Goal: Feedback & Contribution: Contribute content

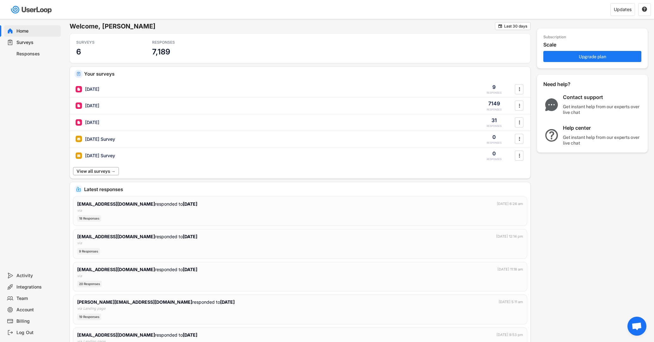
click at [98, 169] on button "View all surveys →" at bounding box center [96, 171] width 46 height 8
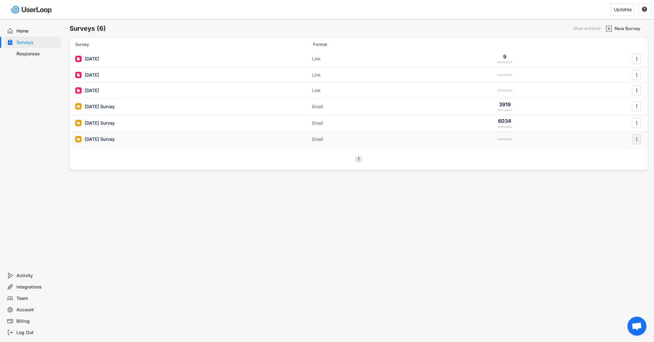
click at [637, 137] on icon "" at bounding box center [636, 138] width 6 height 9
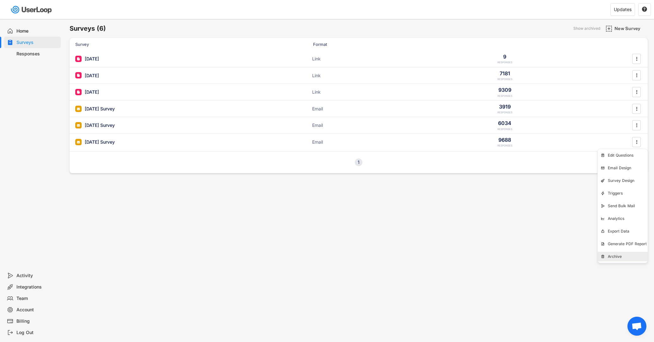
click at [615, 257] on div "Archive" at bounding box center [628, 256] width 40 height 5
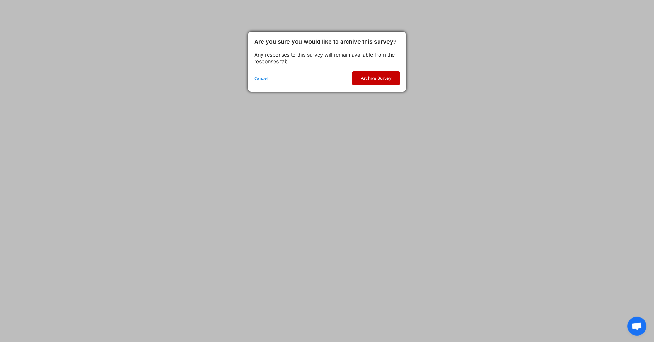
click at [392, 75] on button "Archive Survey" at bounding box center [375, 78] width 47 height 14
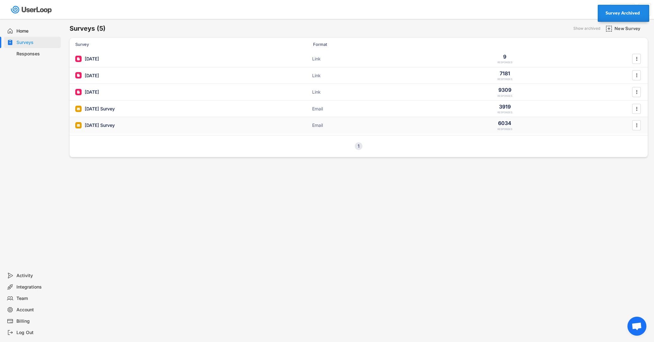
click at [639, 126] on icon "" at bounding box center [636, 124] width 6 height 9
click at [621, 237] on div "Archive" at bounding box center [628, 239] width 40 height 5
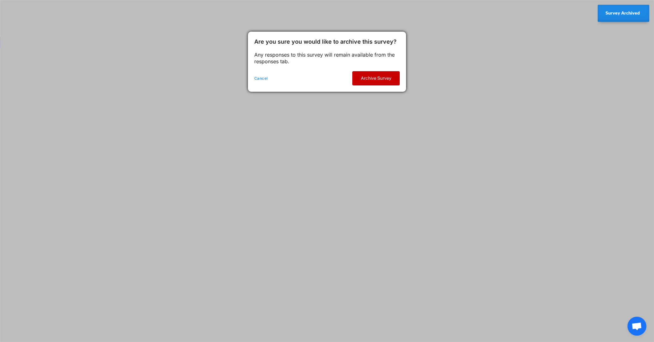
click at [381, 78] on button "Archive Survey" at bounding box center [375, 78] width 47 height 14
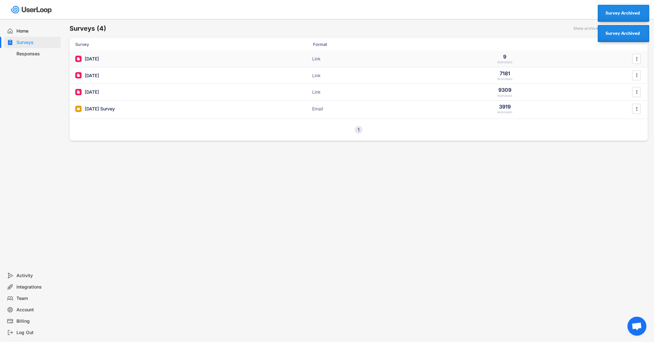
click at [99, 57] on div "[DATE]" at bounding box center [92, 59] width 14 height 6
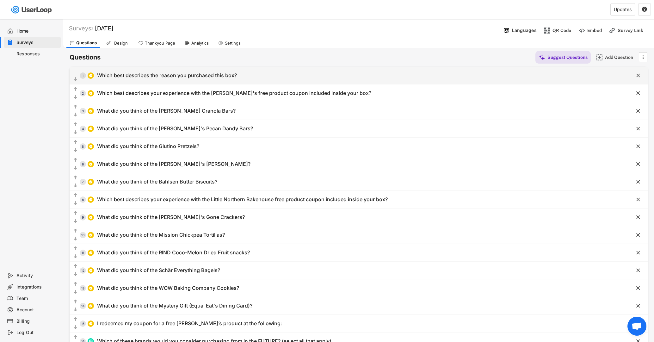
click at [111, 77] on div "Which best describes the reason you purchased this box?" at bounding box center [167, 75] width 140 height 7
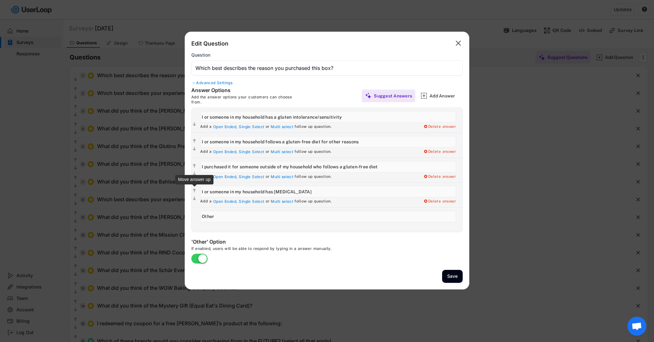
click at [194, 190] on text "" at bounding box center [194, 190] width 3 height 5
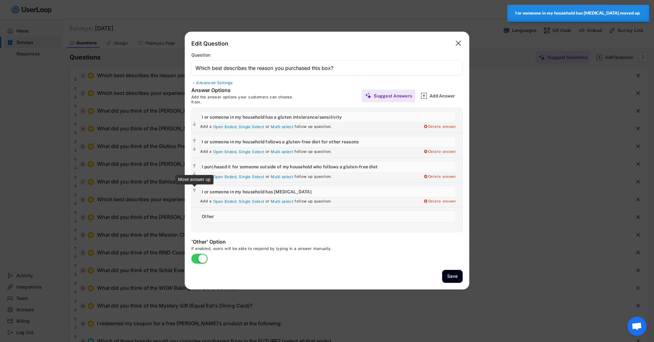
click at [195, 188] on text "" at bounding box center [194, 190] width 3 height 5
type input "I or someone in my household has [MEDICAL_DATA]"
type input "I purchased it for someone outside of my household who follows a gluten-free di…"
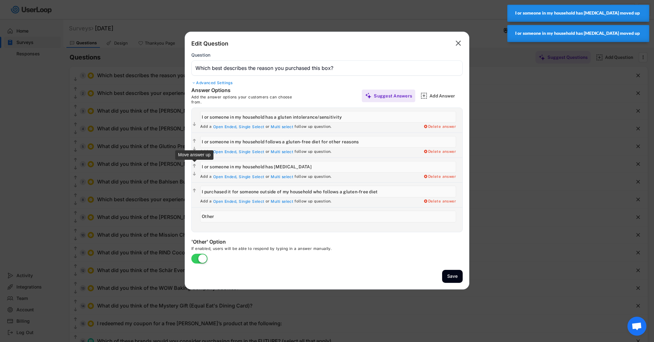
click at [195, 165] on text "" at bounding box center [194, 165] width 3 height 5
type input "I or someone in my household has [MEDICAL_DATA]"
type input "I or someone in my household follows a gluten-free diet for other reasons"
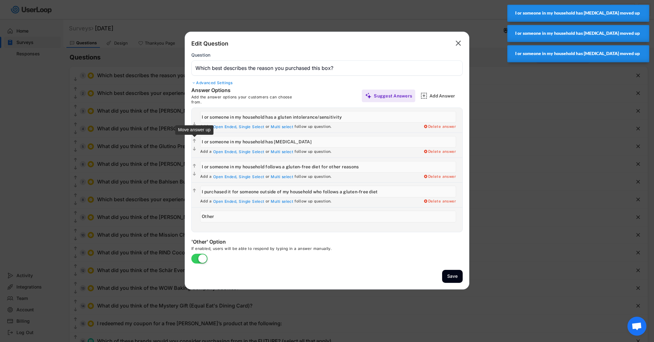
click at [194, 140] on text "" at bounding box center [194, 140] width 3 height 5
type input "I or someone in my household has [MEDICAL_DATA]"
type input "I or someone in my household has a gluten intolerance/sensitivity"
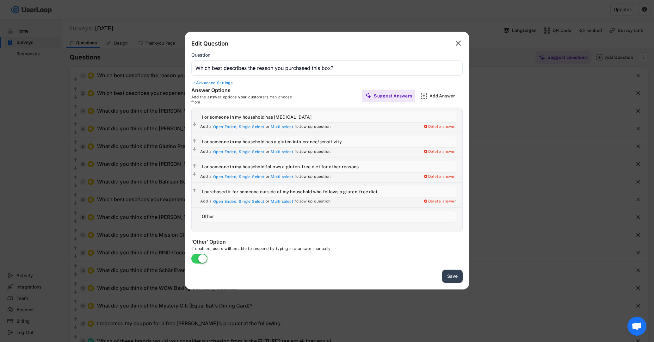
click at [452, 275] on button "Save" at bounding box center [452, 276] width 21 height 13
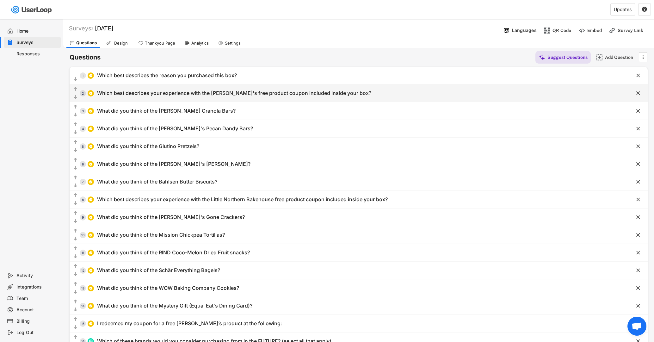
click at [124, 96] on div "Which best describes your experience with the [PERSON_NAME]'s free product coup…" at bounding box center [234, 93] width 274 height 7
type input "Which best describes your experience with the [PERSON_NAME]'s free product coup…"
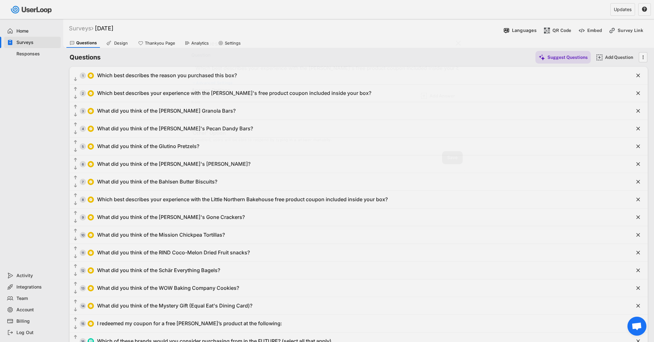
type input "I redeemed my coupon and liked/enjoyed what I got"
type input "I redeemed my coupon and didn't like/indifferent about what I got"
type input "I haven't redeemed my coupon yet but I plan to soon"
type input "There isn't a store near me that carries [PERSON_NAME]'s products, so I haven't…"
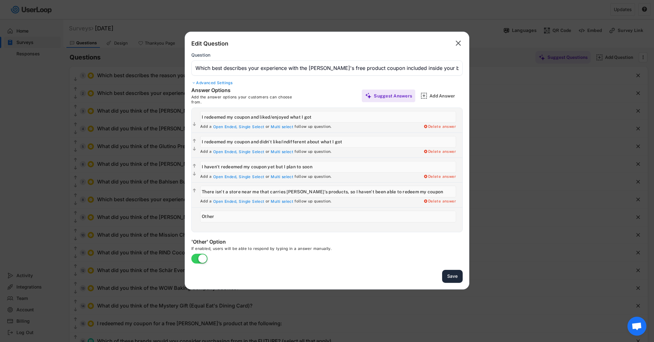
click at [447, 279] on button "Save" at bounding box center [452, 276] width 21 height 13
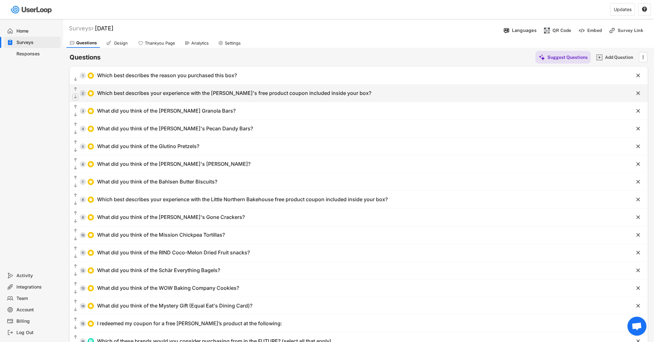
click at [73, 98] on icon "" at bounding box center [75, 97] width 5 height 6
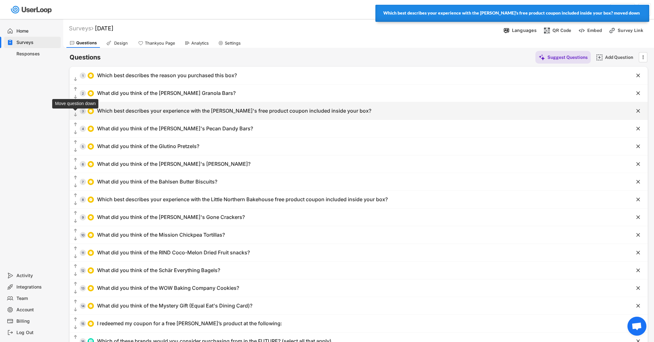
click at [76, 116] on text "" at bounding box center [75, 114] width 3 height 5
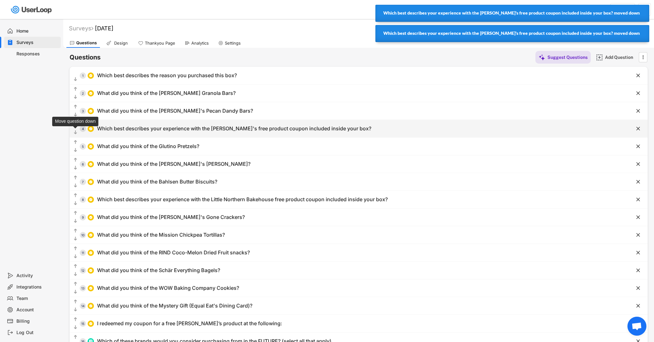
click at [76, 130] on text "" at bounding box center [75, 132] width 3 height 5
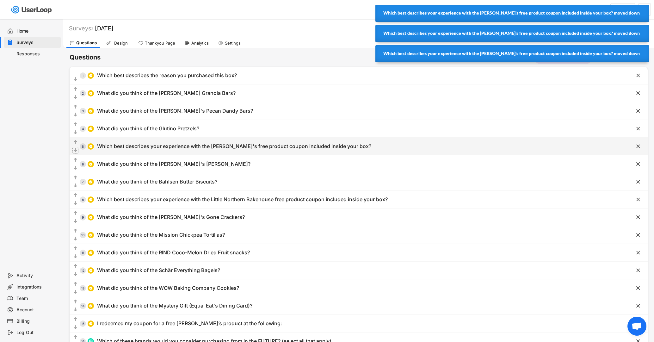
click at [77, 150] on icon "" at bounding box center [75, 150] width 5 height 6
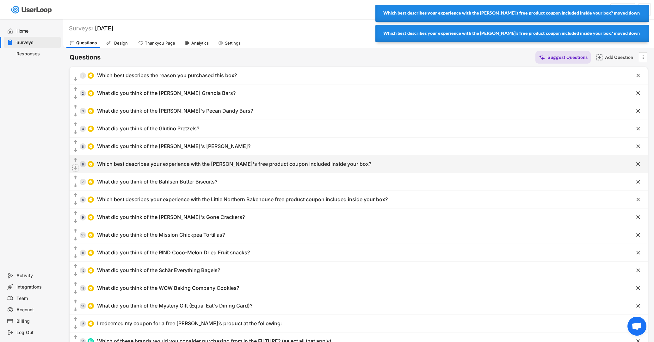
click at [75, 165] on text "" at bounding box center [75, 167] width 3 height 5
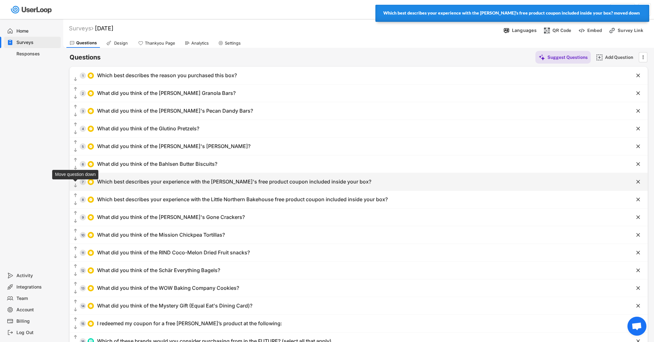
click at [77, 186] on icon "" at bounding box center [75, 185] width 5 height 6
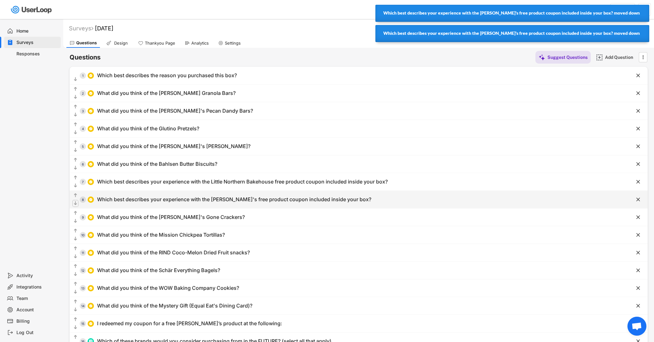
click at [77, 203] on text "" at bounding box center [75, 202] width 3 height 5
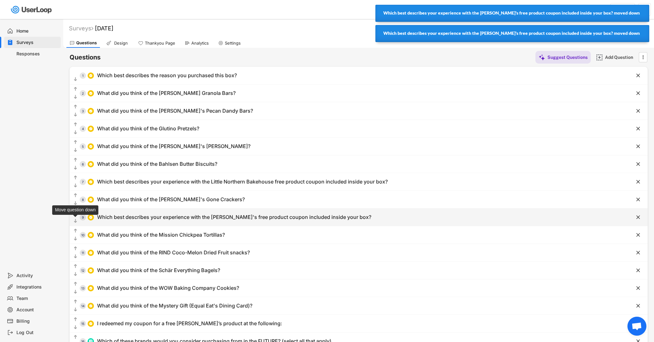
click at [77, 220] on icon "" at bounding box center [75, 221] width 5 height 6
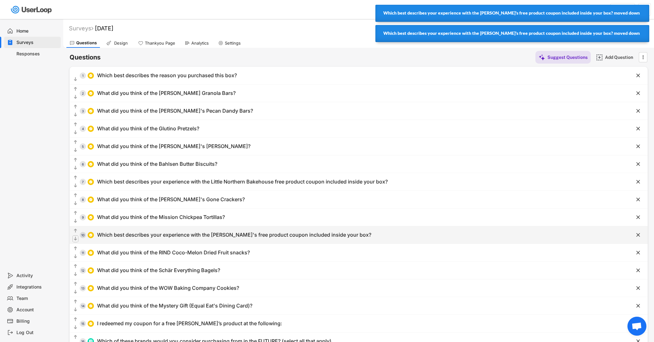
click at [77, 239] on text "" at bounding box center [75, 238] width 3 height 5
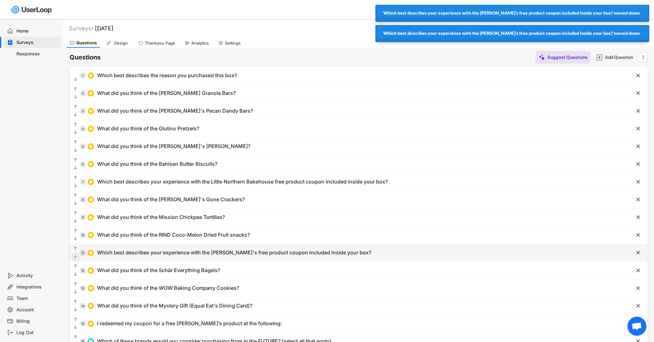
click at [77, 255] on text "" at bounding box center [75, 256] width 3 height 5
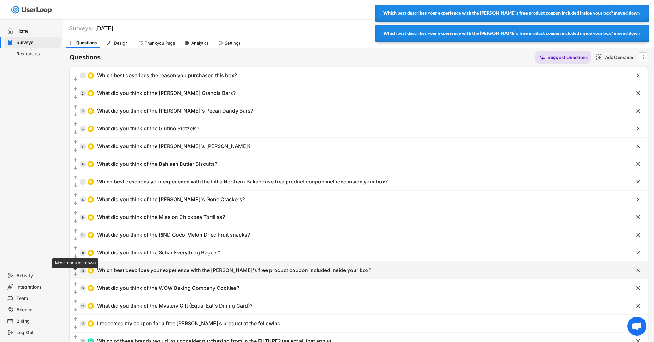
click at [77, 274] on text "" at bounding box center [75, 273] width 3 height 5
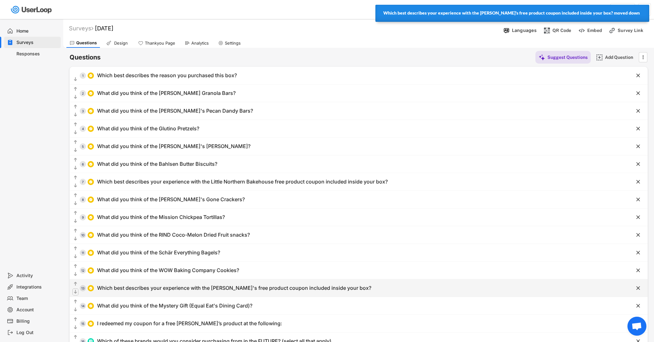
click at [77, 293] on icon "" at bounding box center [75, 292] width 5 height 6
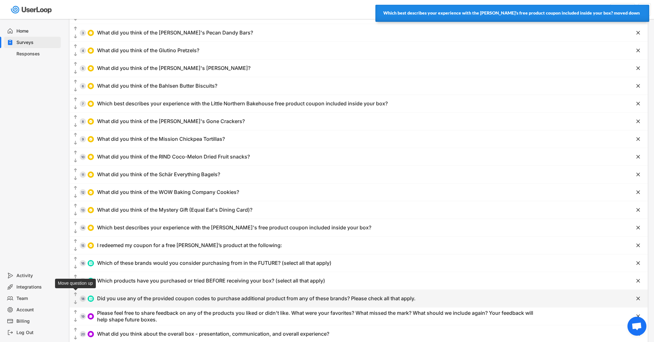
scroll to position [79, 0]
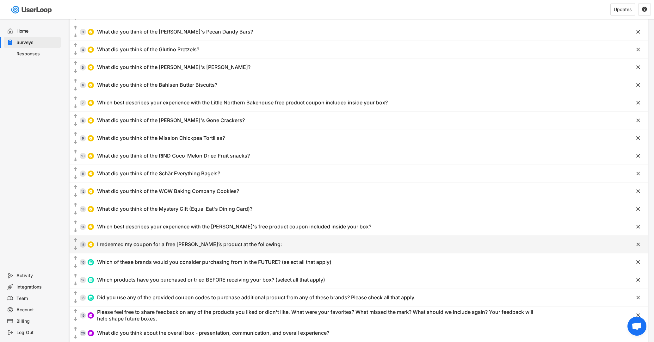
click at [145, 245] on div "I redeemed my coupon for a free [PERSON_NAME]’s product at the following:" at bounding box center [189, 244] width 185 height 7
type input "I redeemed my coupon for a free [PERSON_NAME]’s product at the following:"
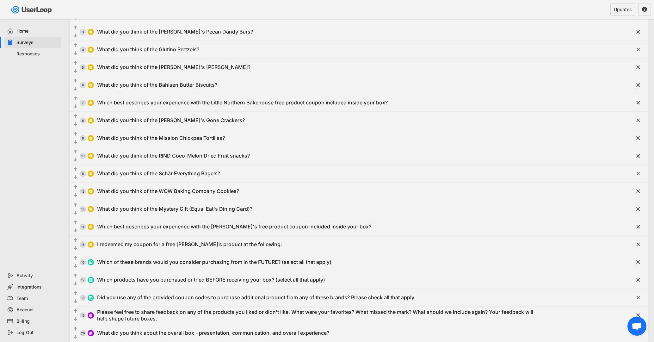
type input "I haven’t redeemed my coupon yet but I plan to soon"
type input "There isn’t a store near me that carries [PERSON_NAME]’s products, so I haven’t…"
type input "The fresh bakery freezer from my local Walmart"
type input "My local Sprouts store"
type input "My local Safeway, Albertsons or Kroger store"
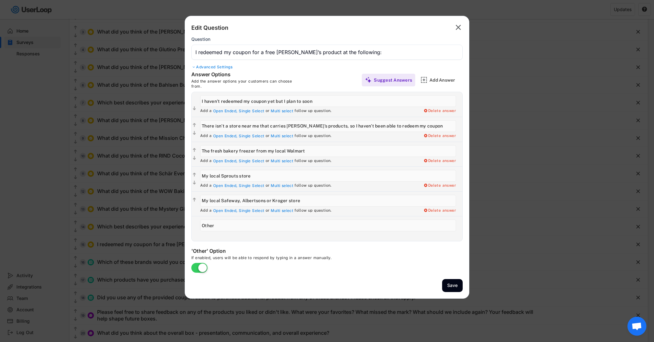
click at [203, 176] on input "input" at bounding box center [328, 176] width 256 height 12
drag, startPoint x: 203, startPoint y: 176, endPoint x: 217, endPoint y: 176, distance: 13.6
click at [217, 176] on input "input" at bounding box center [328, 176] width 256 height 12
click at [237, 174] on input "input" at bounding box center [328, 176] width 256 height 12
type input "Sprouts"
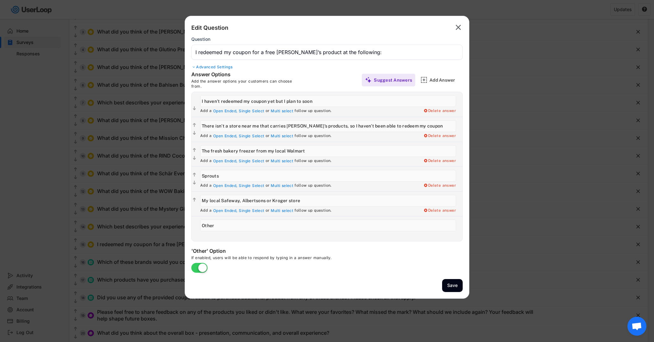
click at [202, 151] on input "input" at bounding box center [328, 151] width 256 height 12
drag, startPoint x: 202, startPoint y: 151, endPoint x: 278, endPoint y: 150, distance: 75.3
click at [278, 150] on input "input" at bounding box center [328, 151] width 256 height 12
type input "Walmart (fresh bakery freezer)"
drag, startPoint x: 223, startPoint y: 200, endPoint x: 179, endPoint y: 199, distance: 43.3
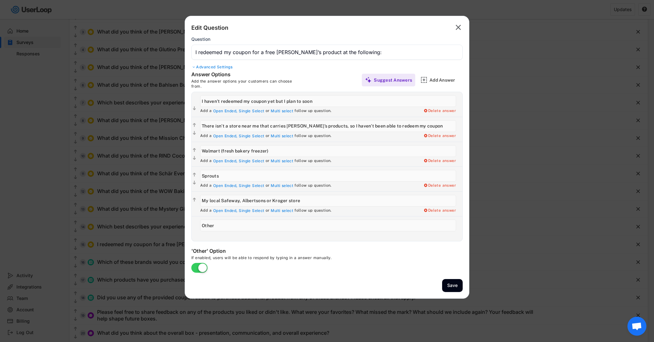
click at [179, 199] on body "Welcome, [PERSON_NAME]  Last 30 days SURVEYS 4 RESPONSES 7,189 Your surveys [D…" at bounding box center [327, 92] width 654 height 342
click at [276, 200] on input "input" at bounding box center [328, 201] width 256 height 12
type input "Safeway, Albertsons or Kroger"
click at [194, 132] on text "" at bounding box center [194, 132] width 3 height 5
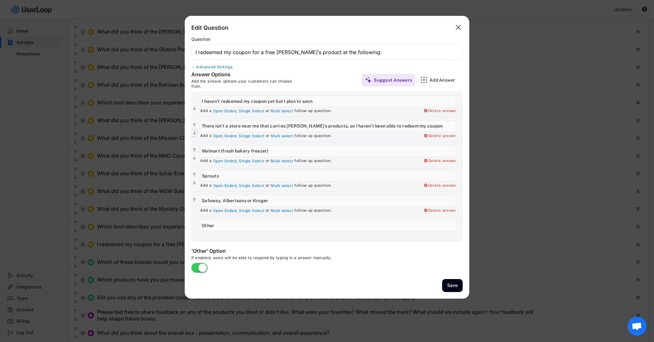
type input "Walmart (fresh bakery freezer)"
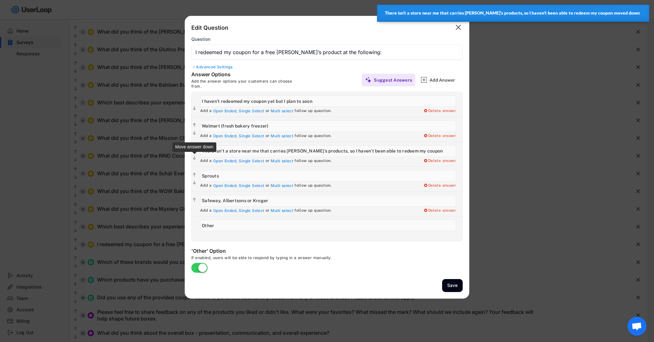
click at [193, 159] on icon "" at bounding box center [194, 158] width 5 height 6
type input "Sprouts"
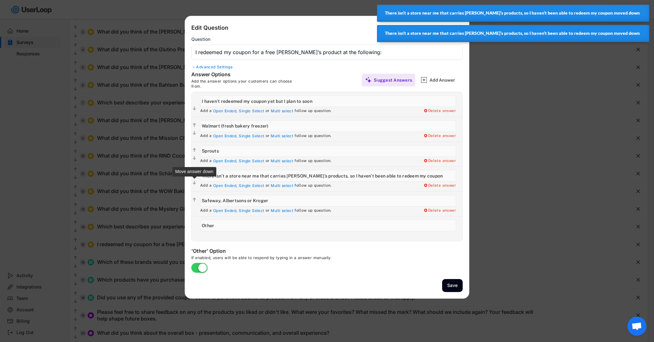
click at [194, 182] on text "" at bounding box center [194, 182] width 3 height 5
type input "Safeway, Albertsons or Kroger"
type input "There isn’t a store near me that carries [PERSON_NAME]’s products, so I haven’t…"
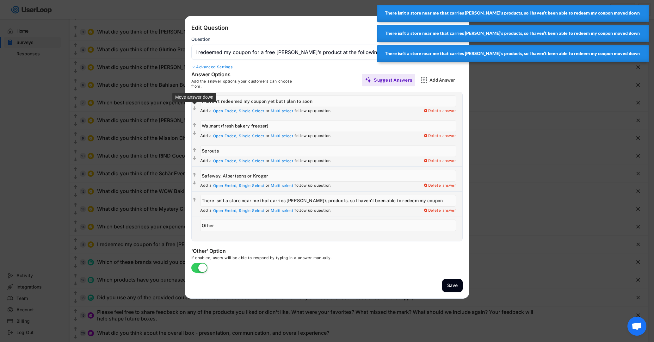
click at [195, 108] on text "" at bounding box center [194, 108] width 3 height 5
type input "Walmart (fresh bakery freezer)"
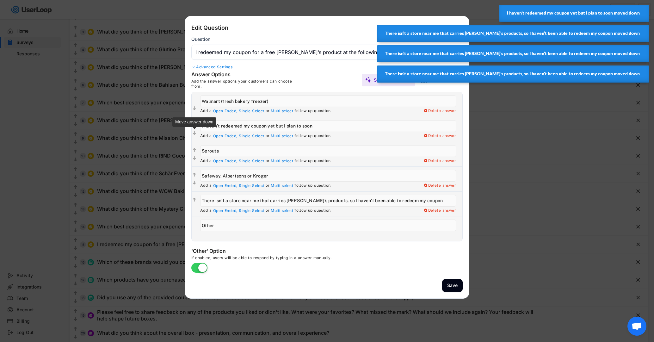
click at [194, 131] on text "" at bounding box center [194, 132] width 3 height 5
type input "Sprouts"
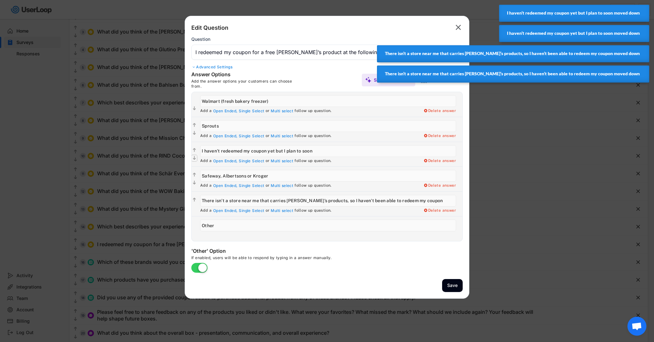
click at [194, 159] on text "" at bounding box center [194, 157] width 3 height 5
type input "Safeway, Albertsons or Kroger"
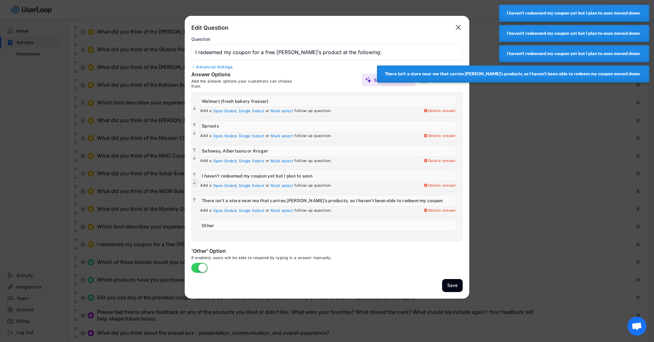
click at [194, 183] on text "" at bounding box center [194, 182] width 3 height 5
type input "There isn’t a store near me that carries [PERSON_NAME]’s products, so I haven’t…"
type input "I haven’t redeemed my coupon yet but I plan to soon"
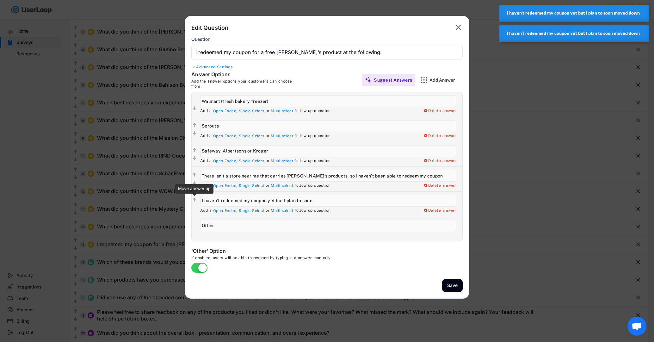
click at [194, 199] on text "" at bounding box center [194, 199] width 3 height 5
type input "I haven’t redeemed my coupon yet but I plan to soon"
type input "There isn’t a store near me that carries [PERSON_NAME]’s products, so I haven’t…"
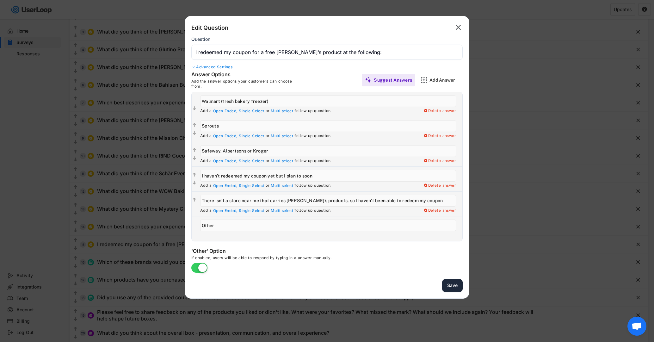
click at [453, 284] on button "Save" at bounding box center [452, 285] width 21 height 13
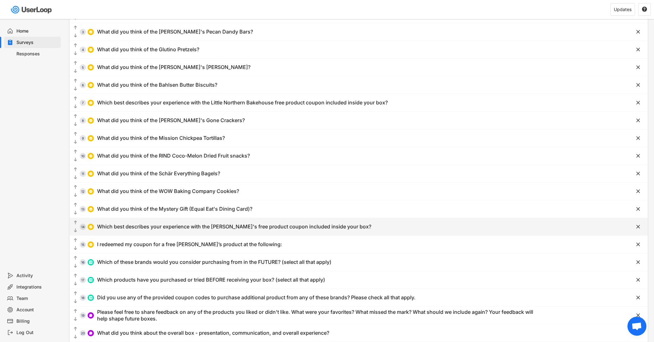
click at [180, 227] on div "Which best describes your experience with the [PERSON_NAME]'s free product coup…" at bounding box center [234, 226] width 274 height 7
type input "Which best describes your experience with the [PERSON_NAME]'s free product coup…"
type input "I redeemed my coupon and liked/enjoyed what I got"
type input "I redeemed my coupon and didn't like/indifferent about what I got"
type input "I haven't redeemed my coupon yet but I plan to soon"
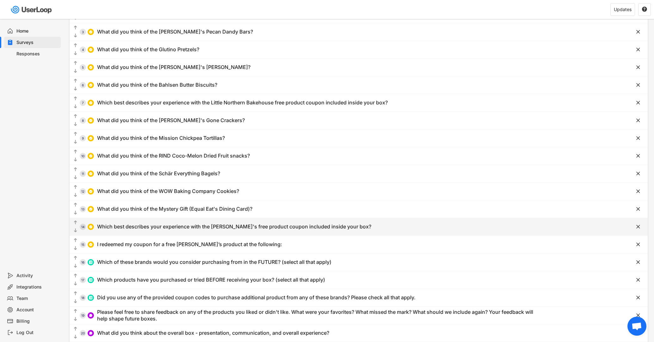
type input "There isn't a store near me that carries [PERSON_NAME]'s products, so I haven't…"
type input "Other"
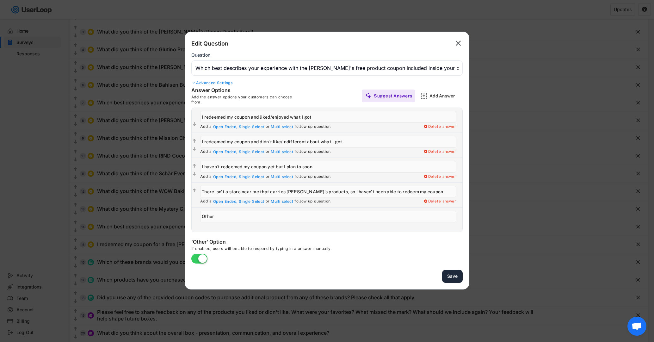
click at [449, 275] on button "Save" at bounding box center [452, 276] width 21 height 13
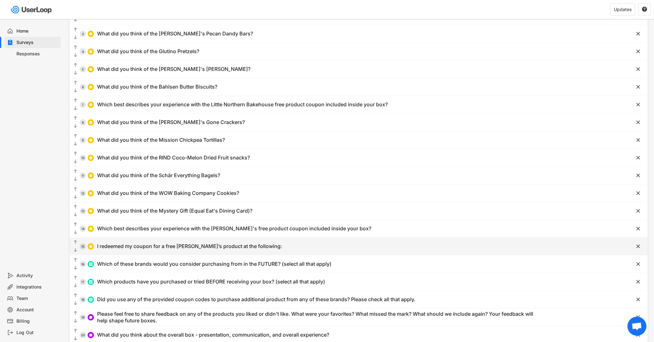
scroll to position [0, 0]
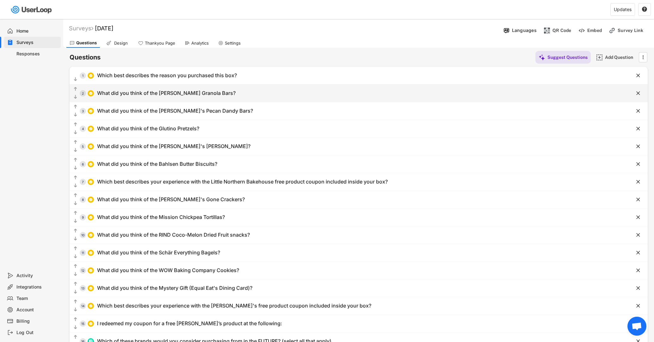
click at [174, 95] on div "What did you think of the [PERSON_NAME] Granola Bars?" at bounding box center [166, 93] width 138 height 7
type input "What did you think of the [PERSON_NAME] Granola Bars?"
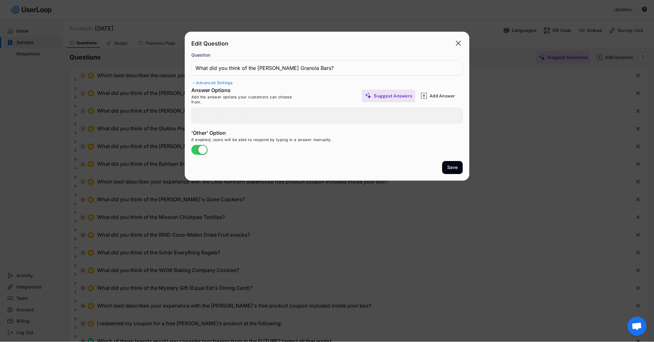
type input "I liked them a lot"
type input "I didn't like them"
type input "I liked them somewhat"
type input "Other"
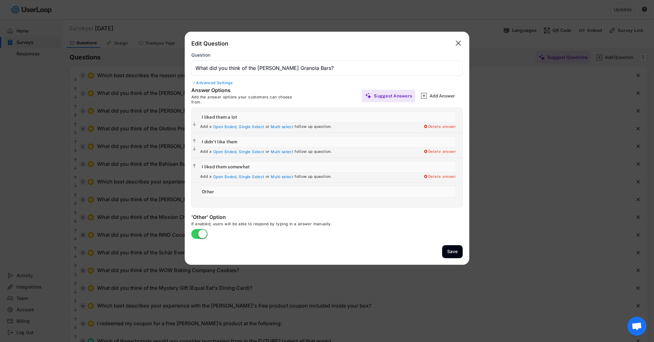
click at [286, 66] on input "input" at bounding box center [326, 67] width 271 height 15
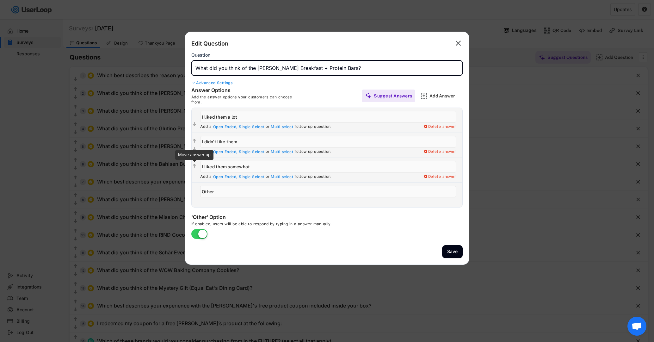
type input "What did you think of the [PERSON_NAME] Breakfast + Protein Bars?"
click at [193, 167] on text "" at bounding box center [194, 165] width 3 height 5
type input "I liked them somewhat"
type input "I didn't like them"
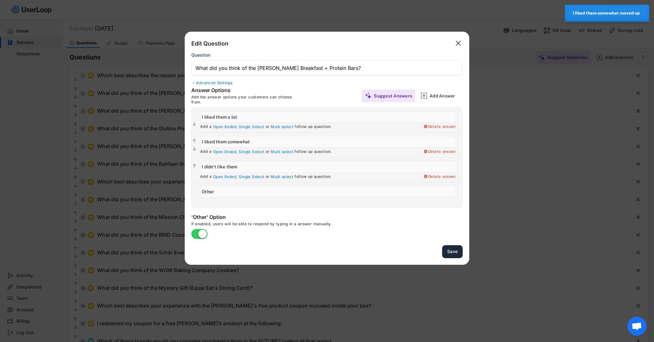
click at [457, 251] on button "Save" at bounding box center [452, 251] width 21 height 13
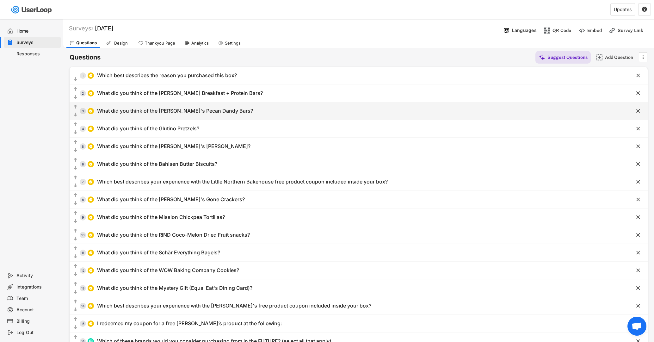
click at [127, 108] on div "What did you think of the [PERSON_NAME]'s Pecan Dandy Bars?" at bounding box center [175, 111] width 156 height 7
type input "What did you think of the [PERSON_NAME]'s Pecan Dandy Bars?"
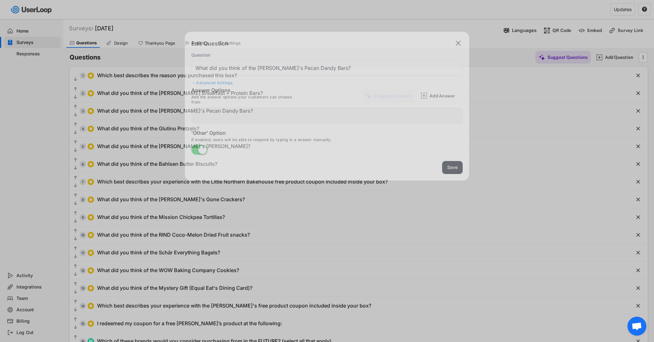
type input "I liked it a lot"
type input "I liked it somewhat"
type input "I didn't really like it"
type input "I haven't tried it ... yet"
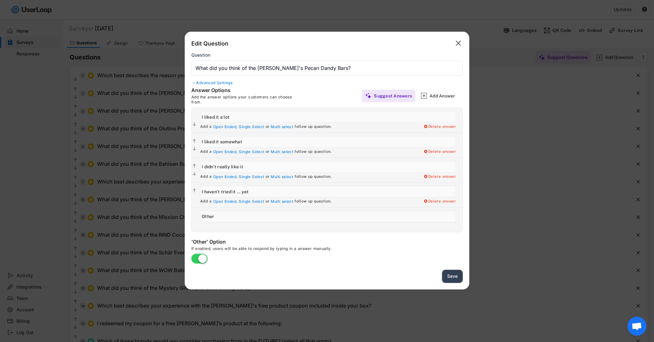
click at [461, 278] on button "Save" at bounding box center [452, 276] width 21 height 13
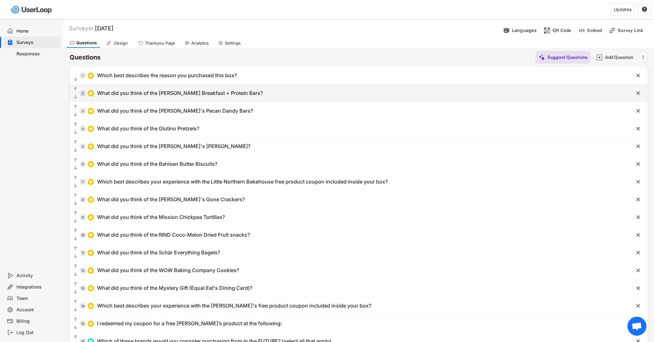
click at [181, 97] on div "  2 What did you think of the [PERSON_NAME] Breakfast + Protein Bars?" at bounding box center [343, 93] width 546 height 14
type input "What did you think of the [PERSON_NAME] Breakfast + Protein Bars?"
type input "I liked them a lot"
type input "I liked them somewhat"
type input "I didn't like them"
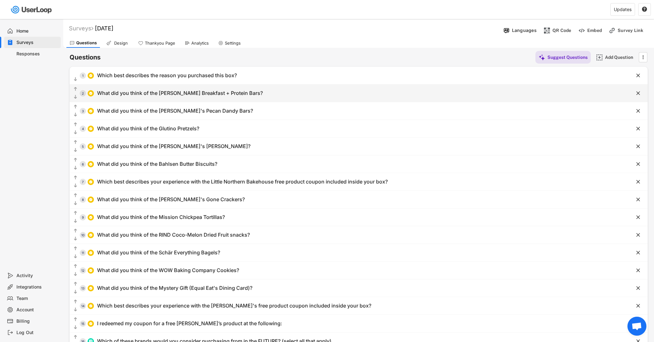
type input "Other"
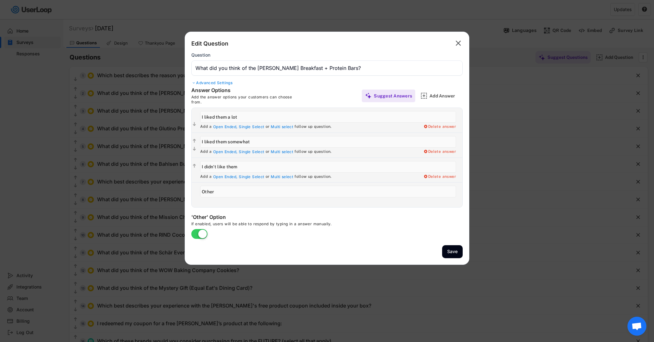
click at [171, 103] on div at bounding box center [327, 171] width 654 height 342
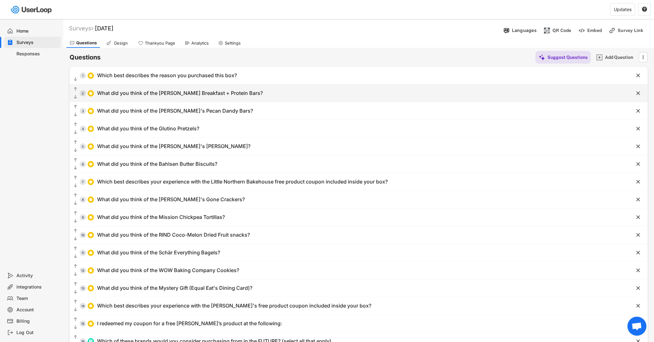
click at [171, 95] on div "What did you think of the [PERSON_NAME] Breakfast + Protein Bars?" at bounding box center [180, 93] width 166 height 7
type input "What did you think of the [PERSON_NAME] Breakfast + Protein Bars?"
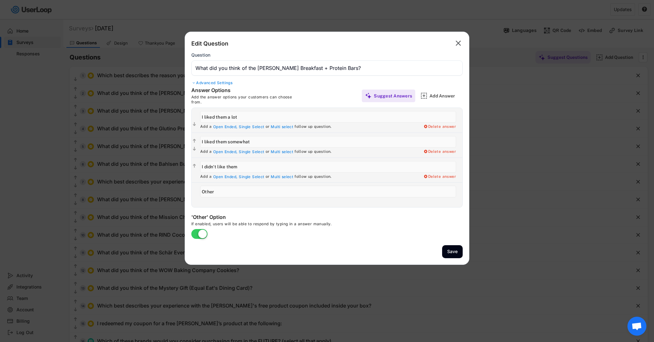
click at [159, 113] on div at bounding box center [327, 171] width 654 height 342
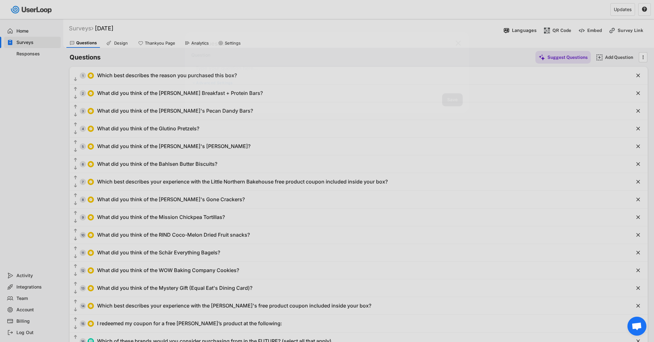
click at [159, 112] on div "What did you think of the [PERSON_NAME]'s Pecan Dandy Bars?" at bounding box center [175, 111] width 156 height 7
type input "What did you think of the [PERSON_NAME]'s Pecan Dandy Bars?"
type input "I liked it a lot"
type input "I liked it somewhat"
type input "I didn't really like it"
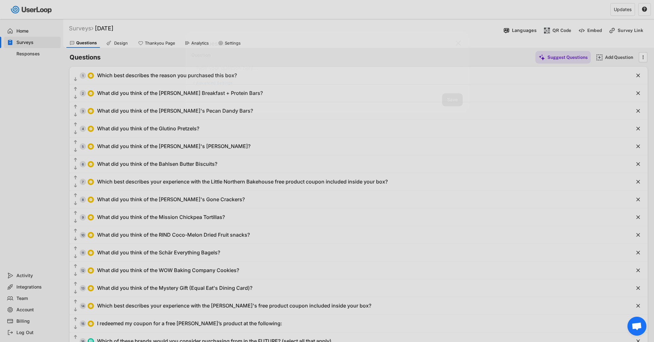
type input "I haven't tried it ... yet"
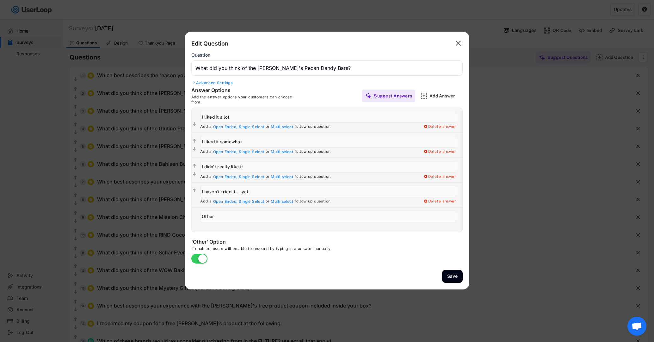
click at [153, 100] on div at bounding box center [327, 171] width 654 height 342
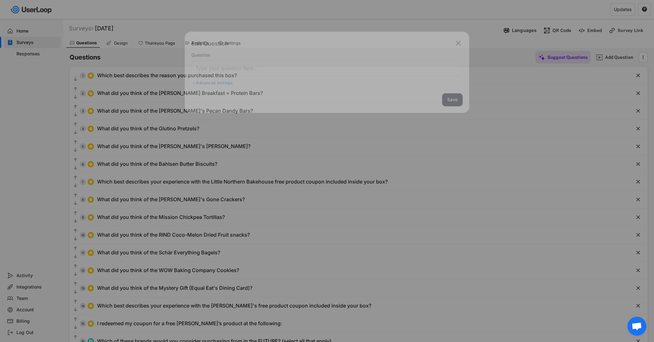
click at [154, 94] on body "Welcome, [PERSON_NAME]  Last 30 days SURVEYS 4 RESPONSES 7,189 Your surveys [D…" at bounding box center [327, 171] width 654 height 342
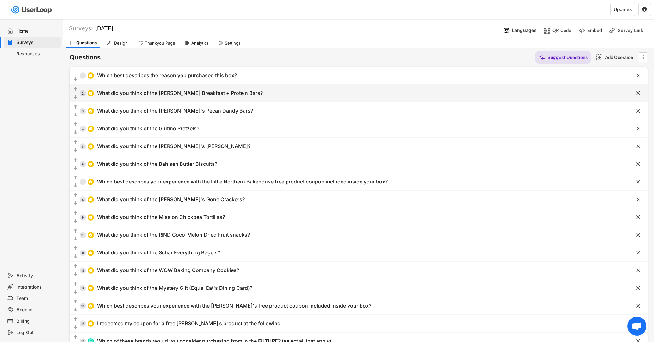
click at [154, 94] on div "What did you think of the [PERSON_NAME] Breakfast + Protein Bars?" at bounding box center [180, 93] width 166 height 7
type input "What did you think of the [PERSON_NAME] Breakfast + Protein Bars?"
type input "I liked them a lot"
type input "I liked them somewhat"
type input "I didn't like them"
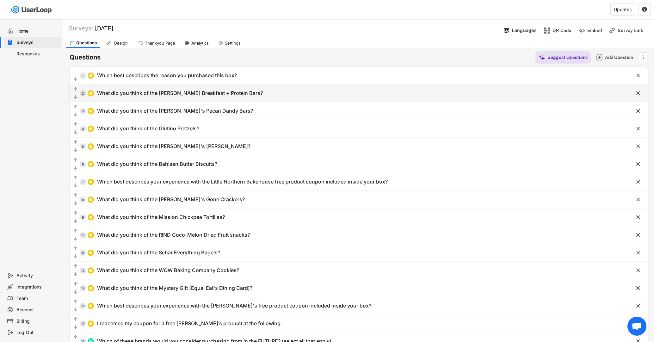
type input "Other"
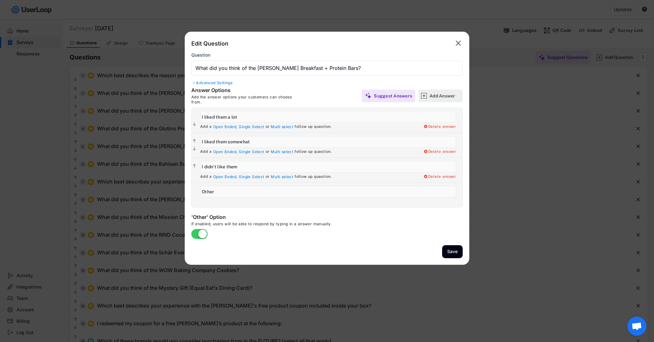
click at [441, 93] on div "Add Answer" at bounding box center [445, 96] width 32 height 6
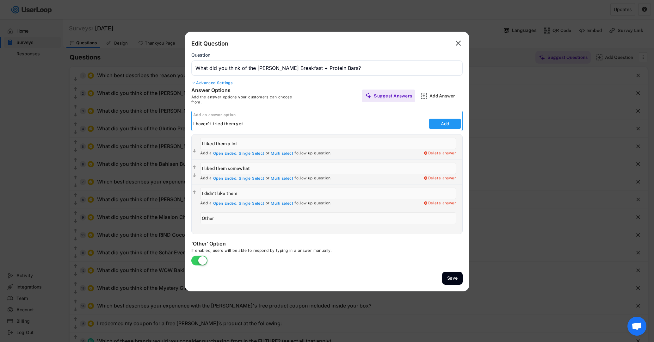
type input "I haven't tried them yet"
click at [449, 121] on button "Add" at bounding box center [445, 124] width 32 height 10
type input "I haven't tried them yet"
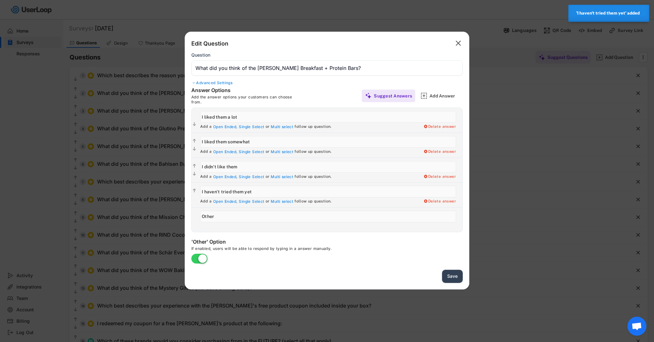
click at [453, 274] on button "Save" at bounding box center [452, 276] width 21 height 13
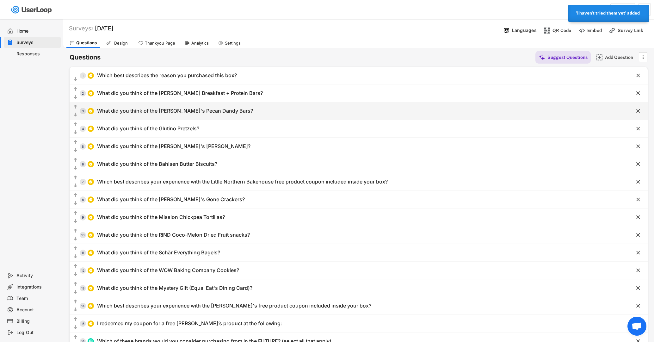
click at [144, 111] on div "What did you think of the [PERSON_NAME]'s Pecan Dandy Bars?" at bounding box center [175, 111] width 156 height 7
type input "What did you think of the [PERSON_NAME]'s Pecan Dandy Bars?"
type input "I liked it a lot"
type input "I liked it somewhat"
type input "I didn't really like it"
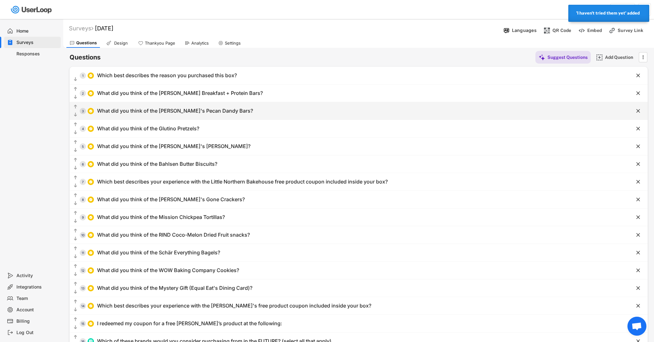
type input "I haven't tried it ... yet"
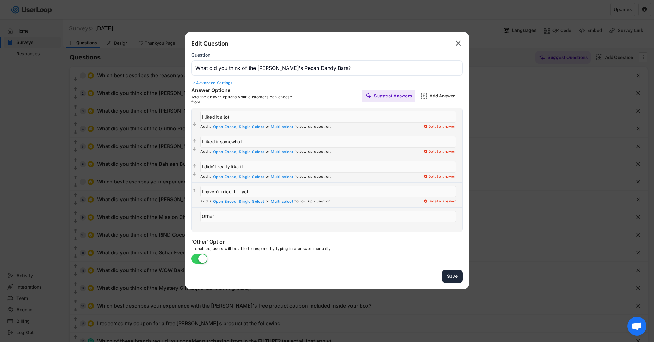
click at [452, 275] on button "Save" at bounding box center [452, 276] width 21 height 13
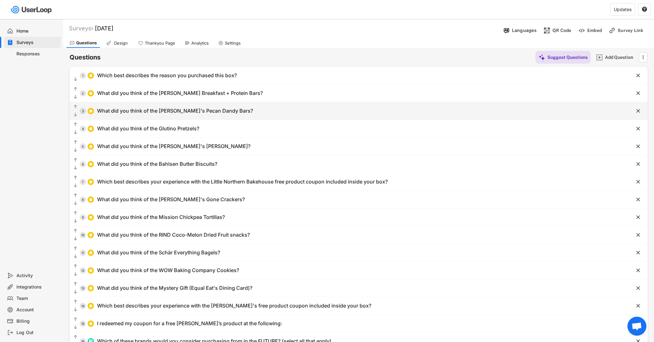
click at [212, 111] on div "What did you think of the [PERSON_NAME]'s Pecan Dandy Bars?" at bounding box center [175, 111] width 156 height 7
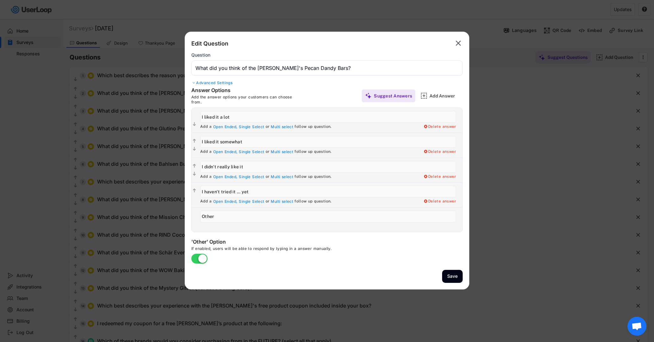
click at [309, 69] on input "input" at bounding box center [326, 67] width 271 height 15
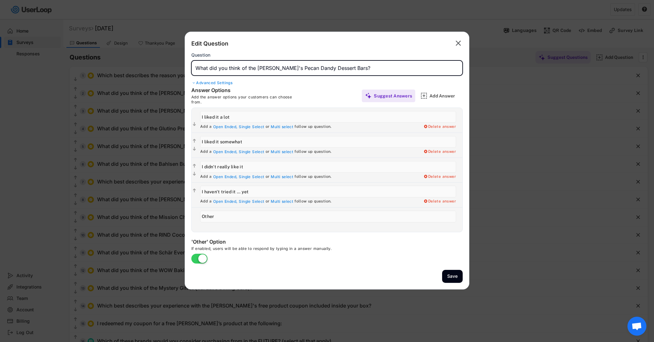
type input "What did you think of the [PERSON_NAME]'s Pecan Dandy Dessert Bars?"
click at [454, 273] on button "Save" at bounding box center [452, 276] width 21 height 13
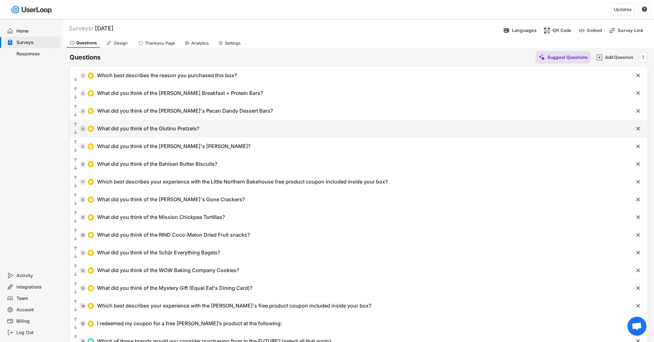
click at [157, 124] on div "  4 What did you think of the Glutino Pretzels?" at bounding box center [343, 128] width 546 height 14
type input "What did you think of the Glutino Pretzels?"
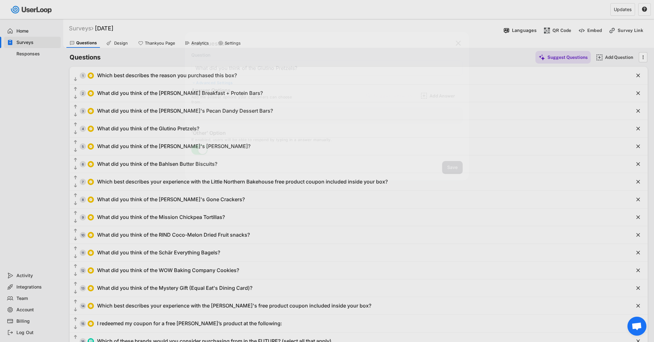
type input "I liked them a lot"
type input "I liked them somewhat"
type input "I didn't like them"
type input "I haven't tried them ... yet"
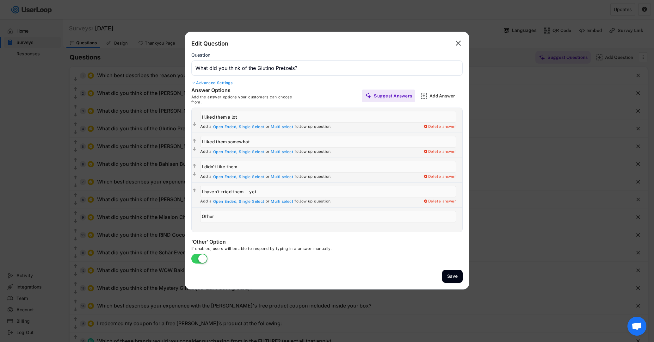
click at [458, 47] on text "" at bounding box center [458, 43] width 5 height 9
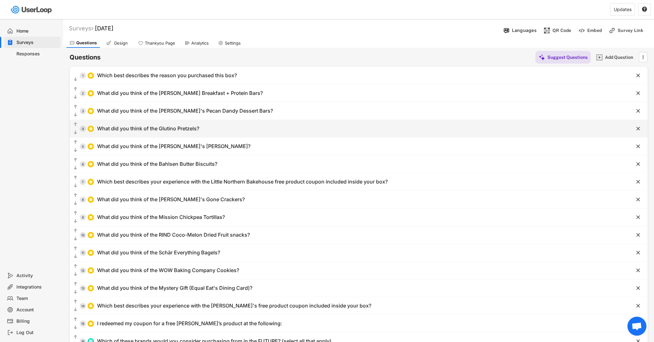
click at [113, 128] on div "What did you think of the Glutino Pretzels?" at bounding box center [148, 128] width 102 height 7
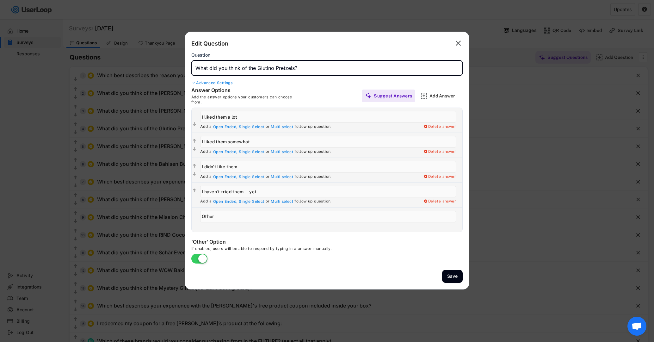
click at [277, 67] on input "input" at bounding box center [326, 67] width 271 height 15
type input "What did you think of the Glutino pretzels?"
click at [456, 275] on button "Save" at bounding box center [452, 276] width 21 height 13
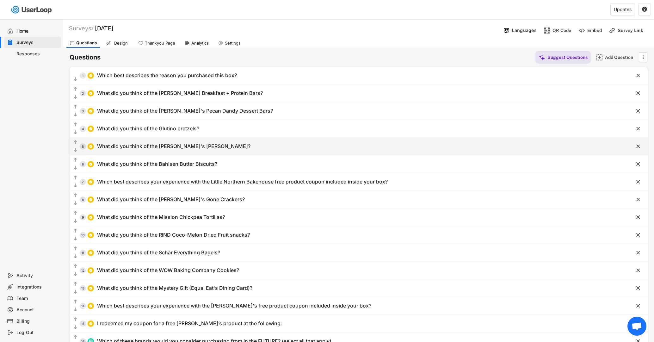
click at [161, 144] on div "What did you think of the [PERSON_NAME]'s [PERSON_NAME]?" at bounding box center [173, 146] width 153 height 7
type input "What did you think of the [PERSON_NAME]'s [PERSON_NAME]?"
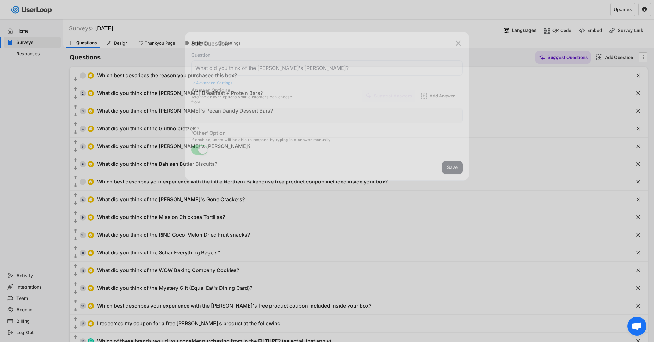
type input "I liked it a lot"
type input "I liked it somewhat"
type input "I didn't like it"
type input "I haven't tried it... yet"
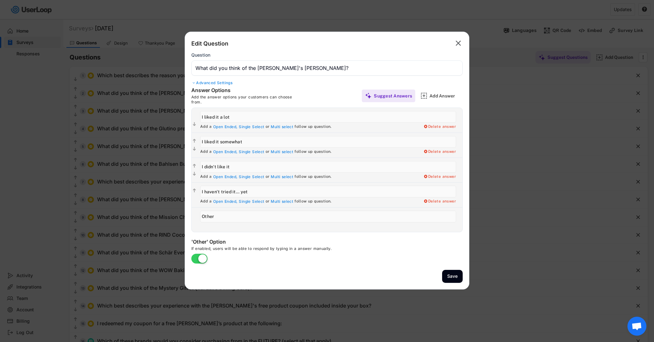
click at [311, 67] on input "input" at bounding box center [326, 67] width 271 height 15
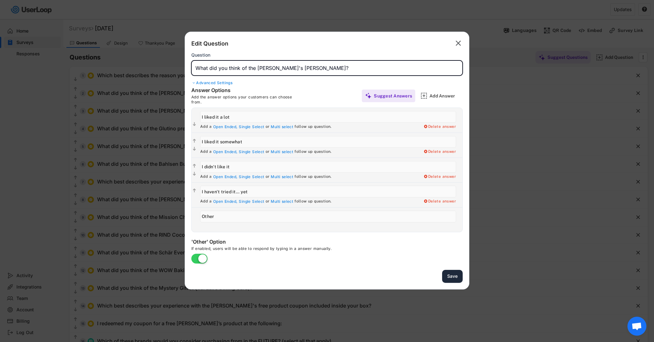
type input "What did you think of the [PERSON_NAME]'s [PERSON_NAME]?"
click at [447, 275] on button "Save" at bounding box center [452, 276] width 21 height 13
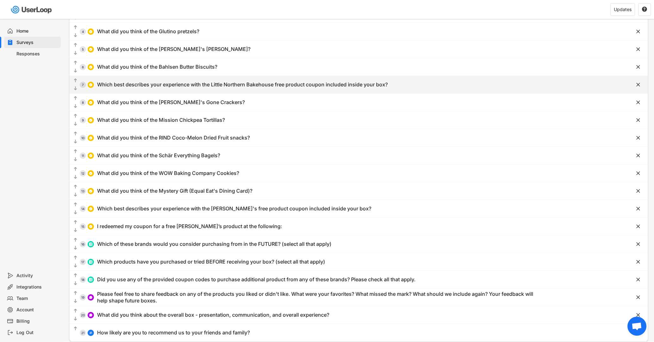
scroll to position [102, 0]
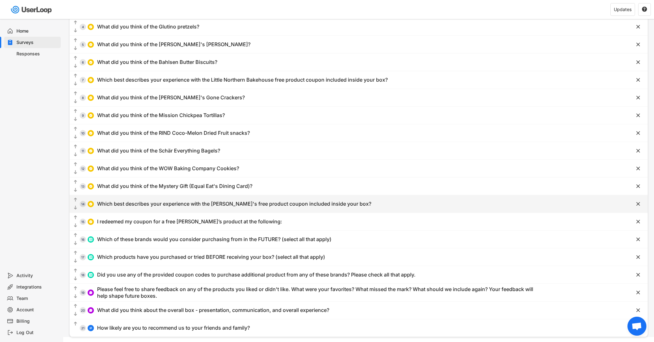
click at [194, 205] on div "Which best describes your experience with the [PERSON_NAME]'s free product coup…" at bounding box center [234, 203] width 274 height 7
type input "Which best describes your experience with the [PERSON_NAME]'s free product coup…"
type input "I redeemed my coupon and liked/enjoyed what I got"
type input "I redeemed my coupon and didn't like/indifferent about what I got"
type input "I haven't redeemed my coupon yet but I plan to soon"
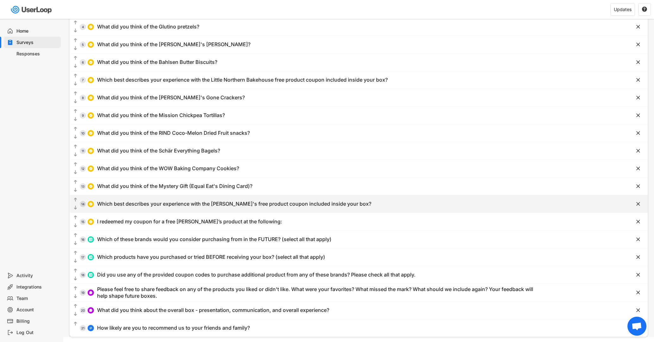
type input "There isn't a store near me that carries [PERSON_NAME]'s products, so I haven't…"
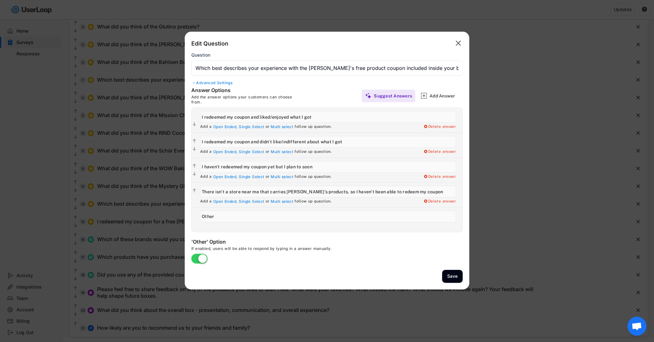
click at [462, 41] on icon "" at bounding box center [458, 43] width 9 height 10
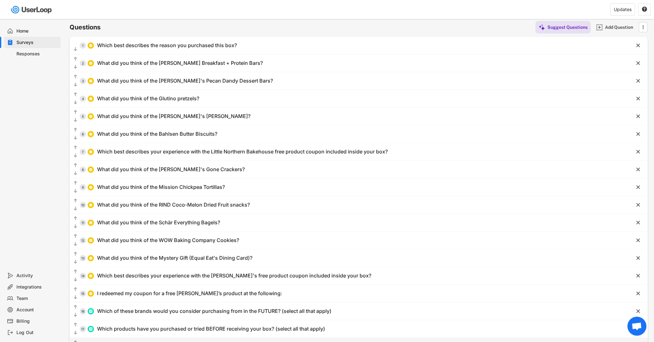
scroll to position [0, 0]
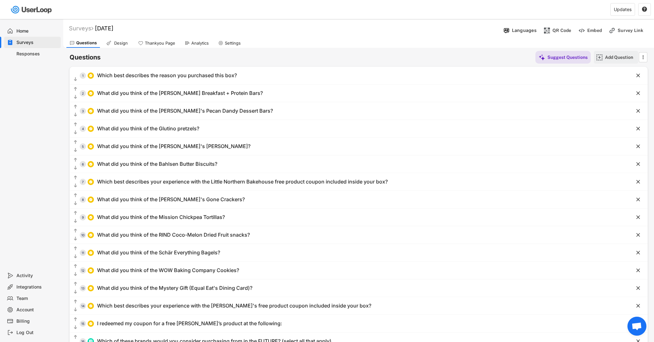
click at [612, 59] on div "Add Question" at bounding box center [621, 57] width 32 height 6
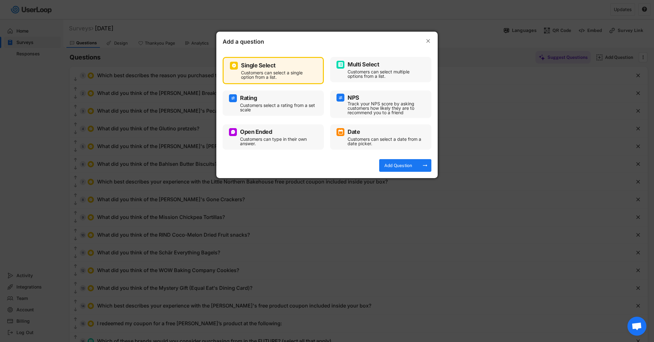
click at [287, 65] on div "Single Select" at bounding box center [273, 66] width 87 height 8
click at [402, 166] on div "Add Question" at bounding box center [398, 166] width 32 height 6
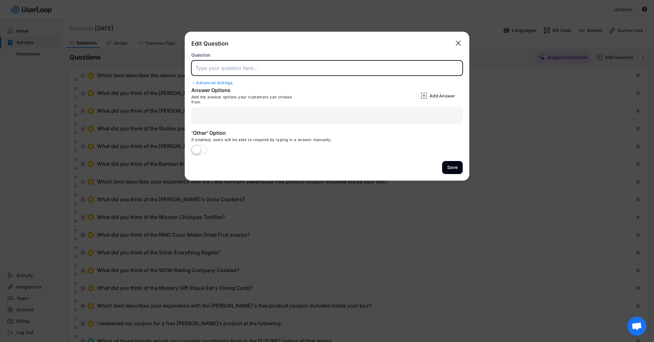
click at [234, 64] on input "input" at bounding box center [326, 67] width 271 height 15
click at [199, 67] on input "input" at bounding box center [326, 67] width 271 height 15
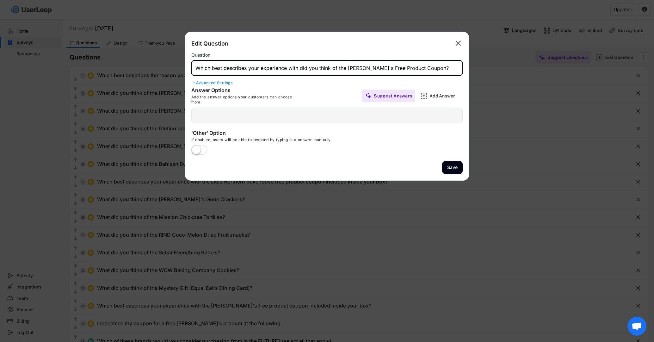
click at [336, 69] on input "input" at bounding box center [326, 67] width 271 height 15
type input "Which best describes your experience with the [PERSON_NAME]'s Free Product Coup…"
click at [456, 164] on button "Save" at bounding box center [452, 167] width 21 height 13
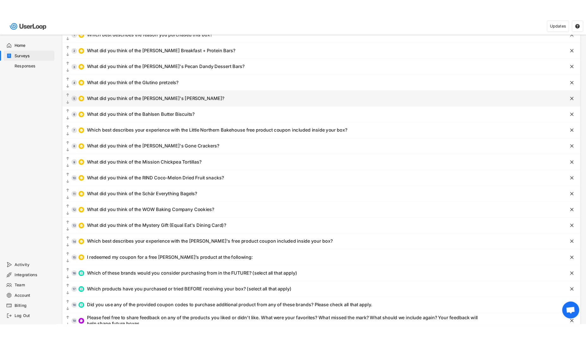
scroll to position [133, 0]
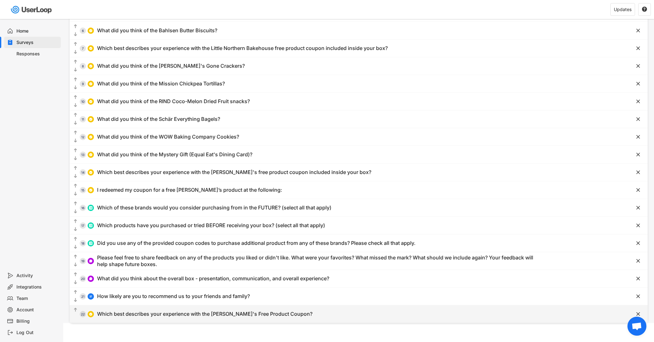
click at [207, 311] on div "Which best describes your experience with the [PERSON_NAME]'s Free Product Coup…" at bounding box center [204, 313] width 215 height 7
type input "Which best describes your experience with the [PERSON_NAME]'s Free Product Coup…"
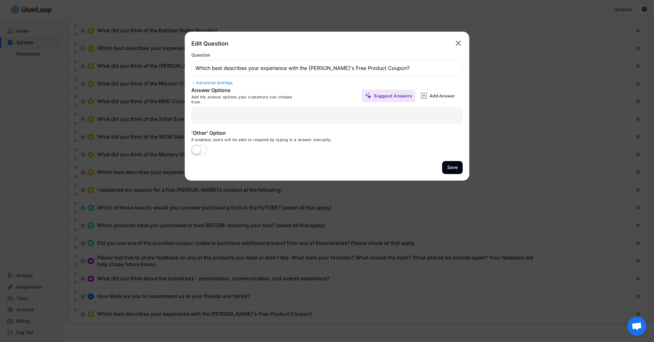
click at [206, 85] on div "Advanced Settings" at bounding box center [326, 82] width 271 height 5
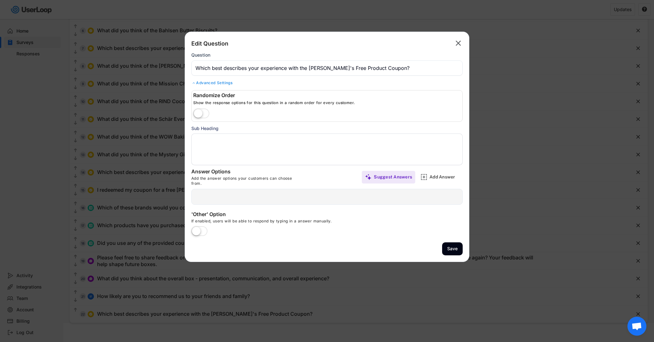
click at [206, 85] on div "Advanced Settings" at bounding box center [326, 82] width 271 height 5
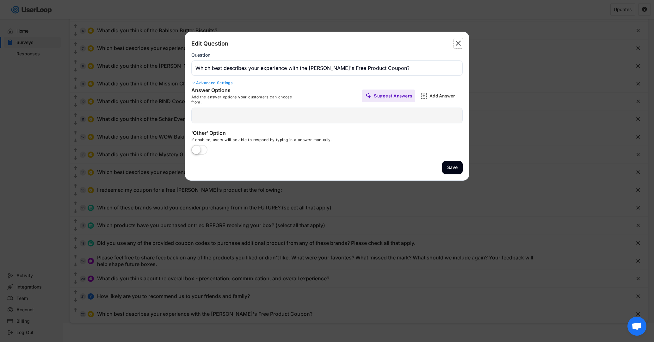
click at [456, 42] on text "" at bounding box center [458, 43] width 5 height 9
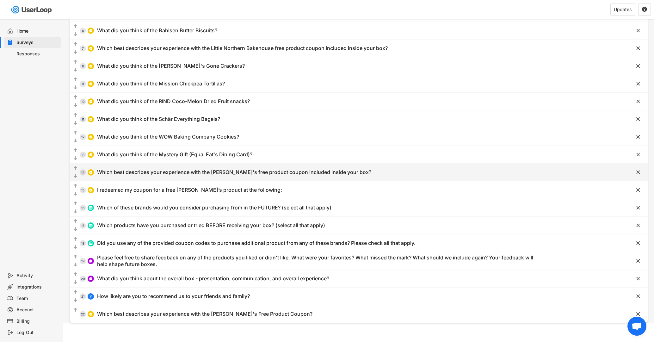
click at [188, 173] on div "Which best describes your experience with the [PERSON_NAME]'s free product coup…" at bounding box center [234, 172] width 274 height 7
type input "Which best describes your experience with the [PERSON_NAME]'s free product coup…"
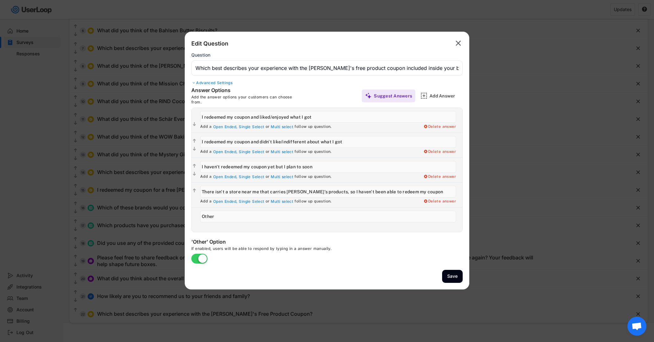
click at [203, 117] on input "input" at bounding box center [328, 117] width 256 height 12
drag, startPoint x: 203, startPoint y: 117, endPoint x: 312, endPoint y: 117, distance: 109.1
click at [312, 117] on input "input" at bounding box center [328, 117] width 256 height 12
click at [322, 117] on input "input" at bounding box center [328, 117] width 256 height 12
drag, startPoint x: 322, startPoint y: 117, endPoint x: 200, endPoint y: 117, distance: 121.7
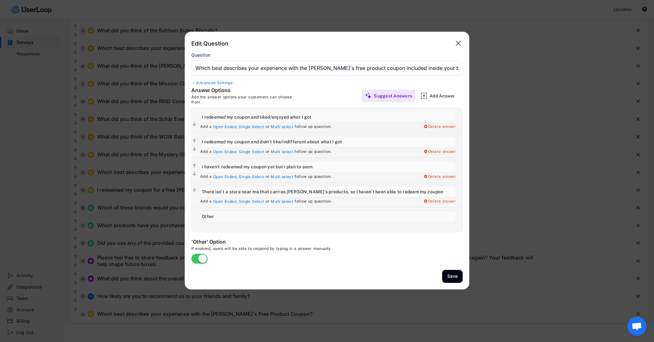
click at [200, 117] on input "input" at bounding box center [328, 117] width 256 height 12
click at [459, 41] on text "" at bounding box center [458, 43] width 5 height 9
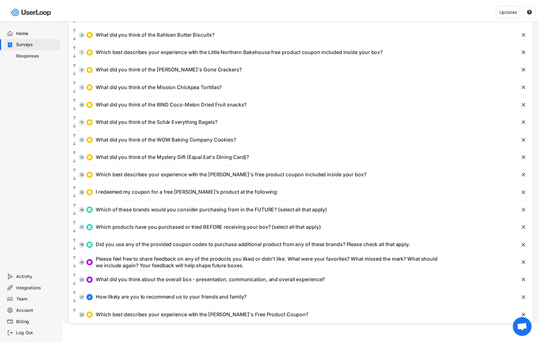
scroll to position [130, 0]
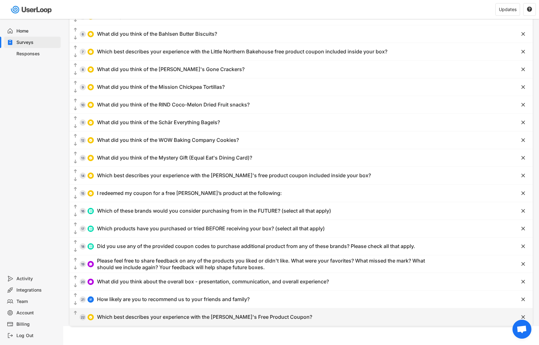
click at [165, 317] on div "Which best describes your experience with the [PERSON_NAME]'s Free Product Coup…" at bounding box center [204, 317] width 215 height 7
type input "Which best describes your experience with the [PERSON_NAME]'s Free Product Coup…"
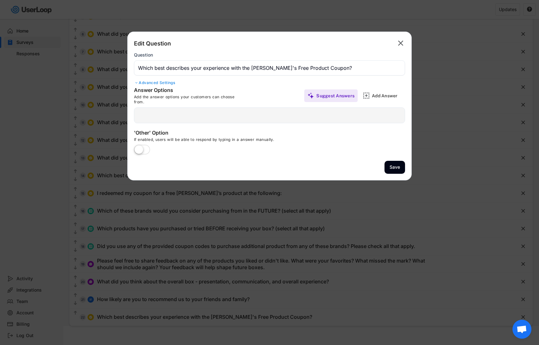
click at [145, 113] on div "  Add a Open Ended, Single Select or Multi select follow up question. Delete …" at bounding box center [269, 116] width 271 height 16
click at [390, 96] on div "Add Answer" at bounding box center [388, 96] width 32 height 6
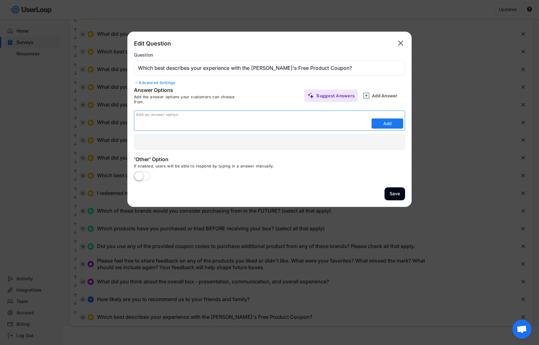
paste input "I redeemed my coupon and liked/enjoyed what I got"
type input "I redeemed my coupon and liked/enjoyed what I got"
click at [383, 124] on button "Add" at bounding box center [388, 124] width 32 height 10
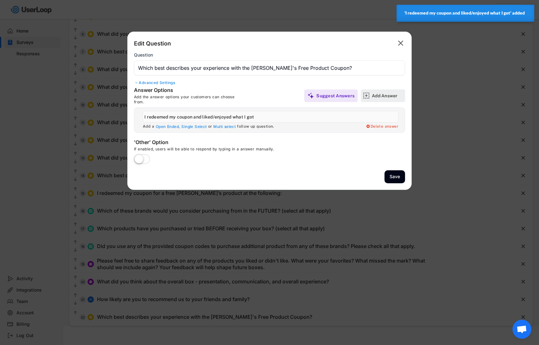
click at [388, 95] on div "Add Answer" at bounding box center [388, 96] width 32 height 6
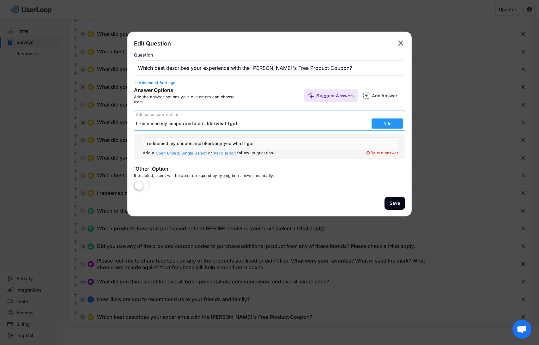
type input "I redeemed my coupon and didn't like what I got"
click at [385, 126] on button "Add" at bounding box center [388, 124] width 32 height 10
type input "I redeemed my coupon and didn't like what I got"
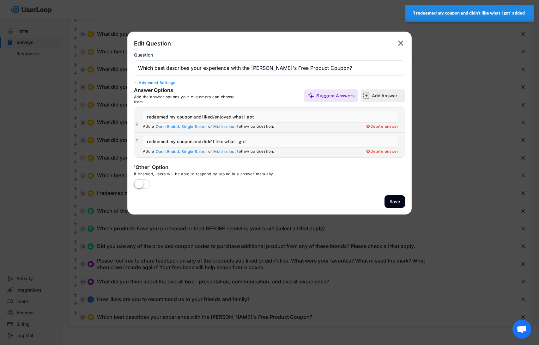
click at [382, 94] on div "Add Answer" at bounding box center [388, 96] width 32 height 6
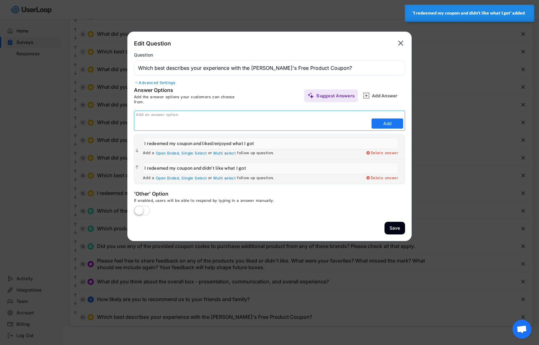
click at [177, 119] on input "input" at bounding box center [253, 123] width 234 height 9
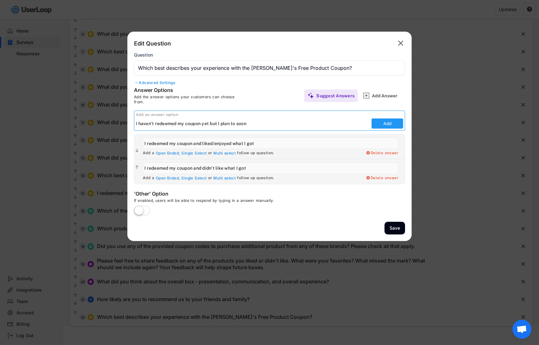
type input "I haven't redeemed my coupon yet but I plan to soon"
click at [386, 120] on button "Add" at bounding box center [388, 124] width 32 height 10
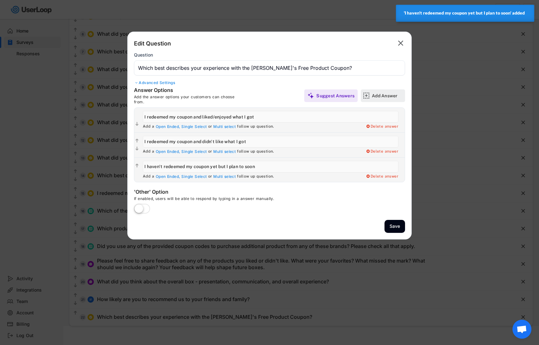
click at [389, 96] on div "Add Answer" at bounding box center [388, 96] width 32 height 6
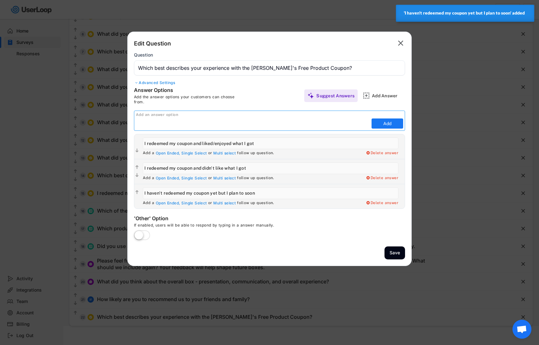
type input "I"
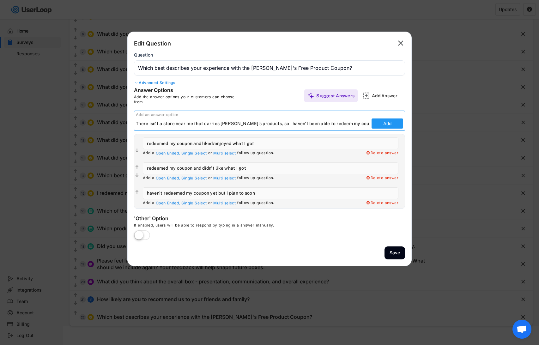
type input "There isn't a store near me that carries [PERSON_NAME]'s products, so I haven't…"
click at [385, 121] on button "Add" at bounding box center [388, 124] width 32 height 10
type input "There isn't a store near me that carries [PERSON_NAME]'s products, so I haven't…"
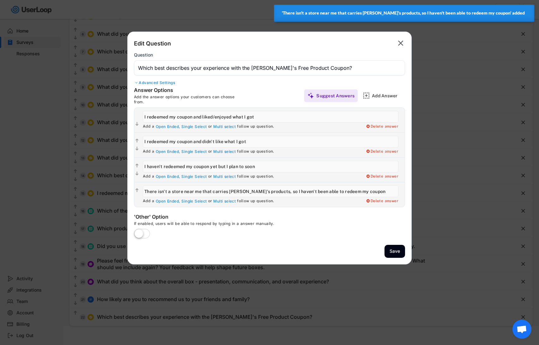
click at [139, 233] on label at bounding box center [141, 234] width 19 height 14
click at [0, 0] on input "checkbox" at bounding box center [0, 0] width 0 height 0
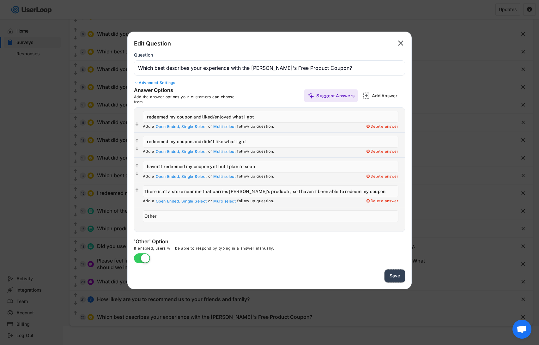
click at [396, 275] on button "Save" at bounding box center [395, 276] width 21 height 13
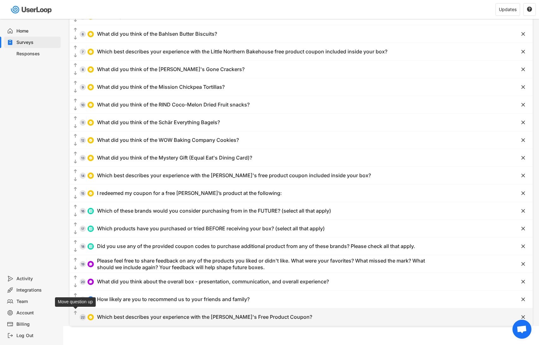
click at [74, 312] on icon "" at bounding box center [75, 313] width 5 height 6
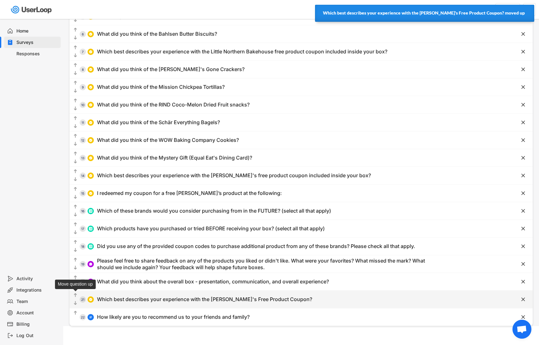
click at [76, 295] on text "" at bounding box center [75, 295] width 3 height 5
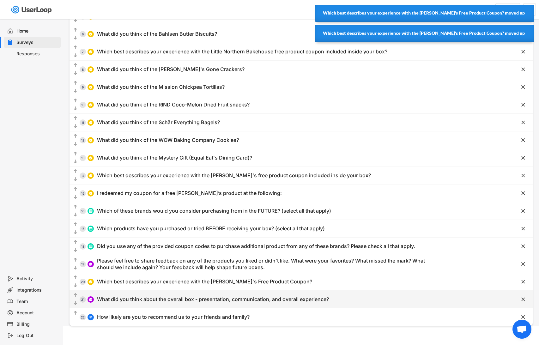
click at [75, 294] on text "" at bounding box center [75, 295] width 3 height 5
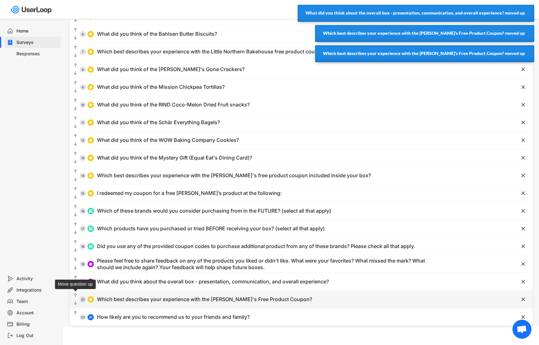
click at [75, 292] on icon "" at bounding box center [75, 295] width 5 height 6
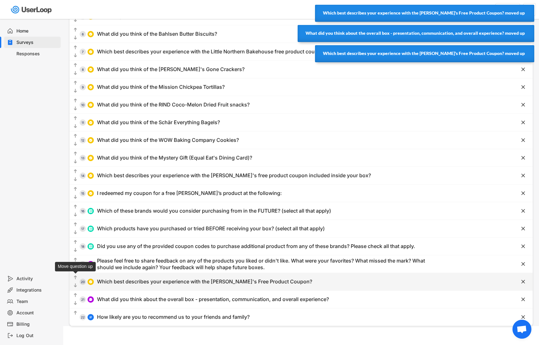
click at [76, 276] on text "" at bounding box center [75, 277] width 3 height 5
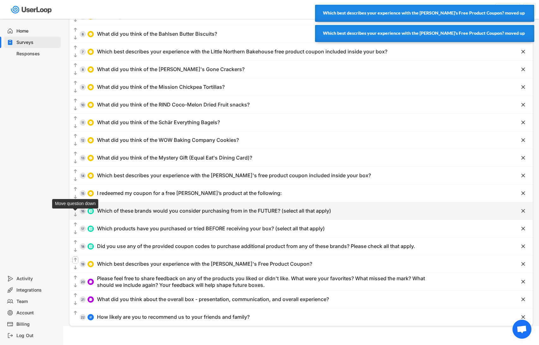
drag, startPoint x: 76, startPoint y: 260, endPoint x: 76, endPoint y: 212, distance: 47.1
click at [76, 212] on div "  1 Which best describes the reason you purchased this box?    2 What did …" at bounding box center [302, 132] width 464 height 390
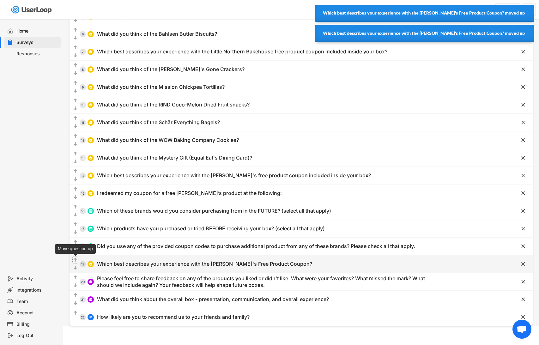
click at [74, 259] on text "" at bounding box center [75, 259] width 3 height 5
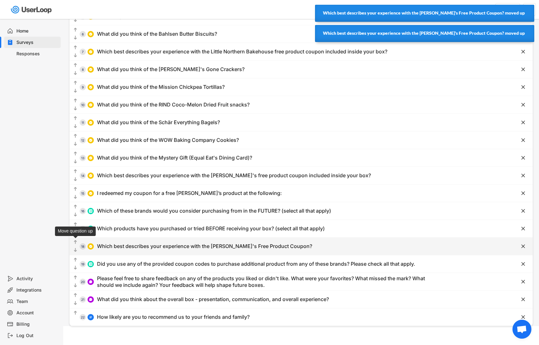
click at [75, 240] on text "" at bounding box center [75, 242] width 3 height 5
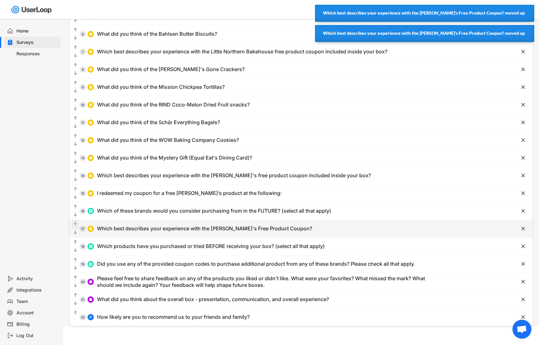
click at [76, 224] on text "" at bounding box center [75, 224] width 3 height 5
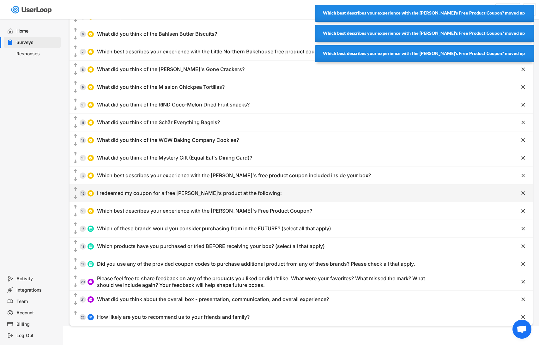
click at [75, 201] on div "  15 I redeemed my coupon for a free [PERSON_NAME]’s product at the following…" at bounding box center [302, 193] width 464 height 17
type input "I redeemed my coupon for a free [PERSON_NAME]’s product at the following:"
type input "Walmart (fresh bakery freezer)"
type input "Sprouts"
type input "Safeway, Albertsons or Kroger"
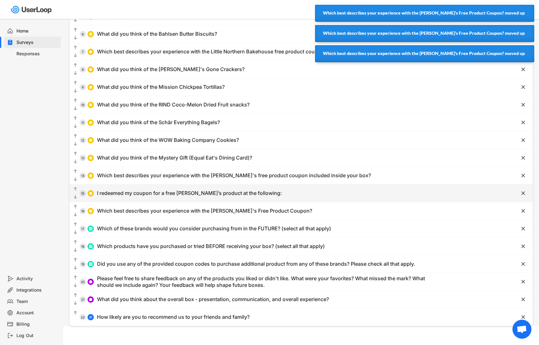
type input "I haven’t redeemed my coupon yet but I plan to soon"
type input "There isn’t a store near me that carries [PERSON_NAME]’s products, so I haven’t…"
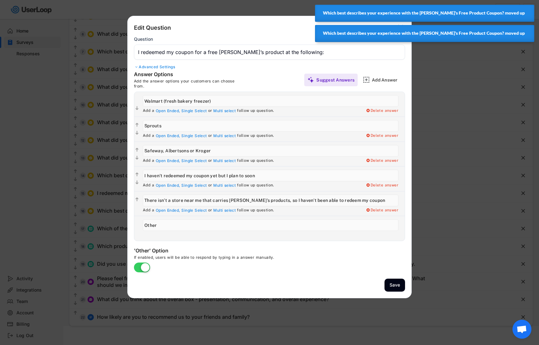
click at [75, 205] on div at bounding box center [269, 172] width 539 height 345
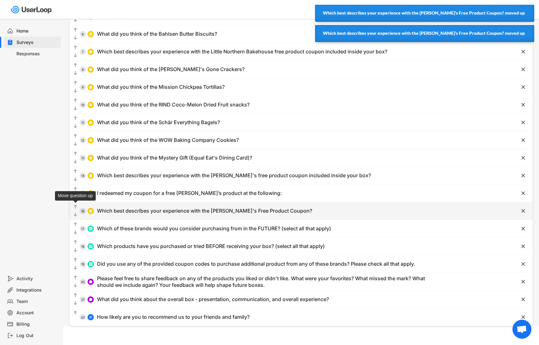
click at [75, 207] on text "" at bounding box center [75, 206] width 3 height 5
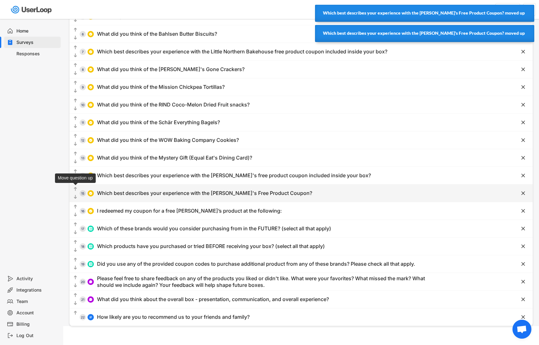
click at [75, 189] on text "" at bounding box center [75, 189] width 3 height 5
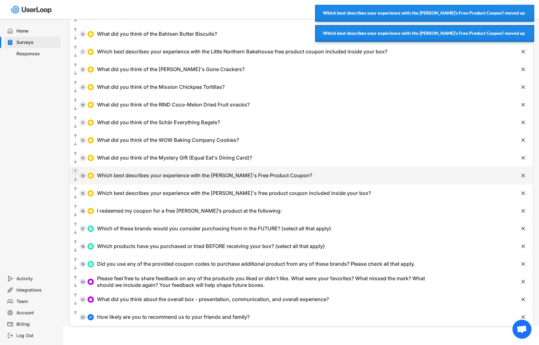
click at [76, 171] on text "" at bounding box center [75, 171] width 3 height 5
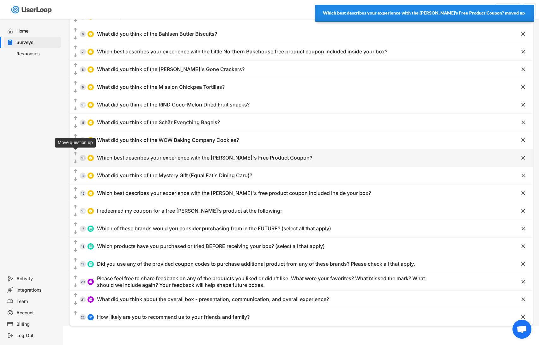
click at [75, 152] on text "" at bounding box center [75, 153] width 3 height 5
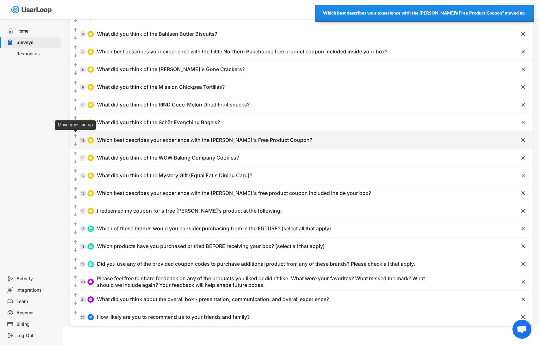
click at [76, 135] on text "" at bounding box center [75, 135] width 3 height 5
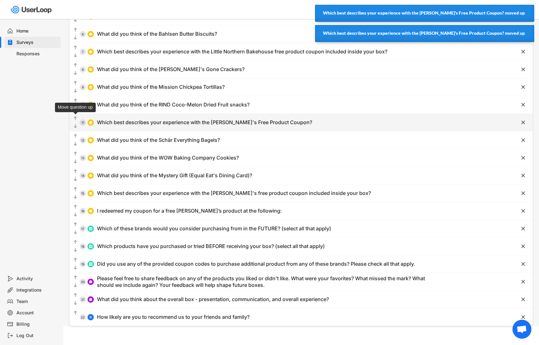
click at [76, 117] on text "" at bounding box center [75, 118] width 3 height 5
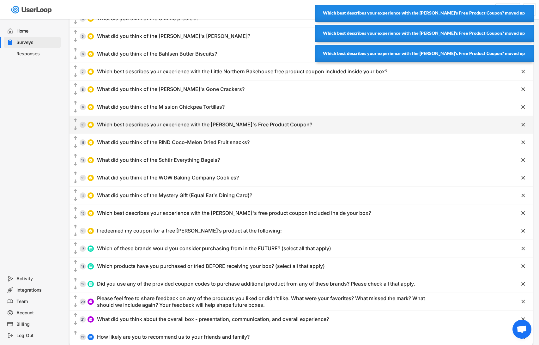
scroll to position [107, 0]
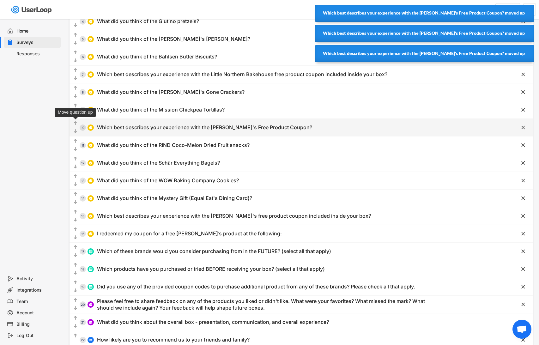
click at [75, 124] on text "" at bounding box center [75, 123] width 3 height 5
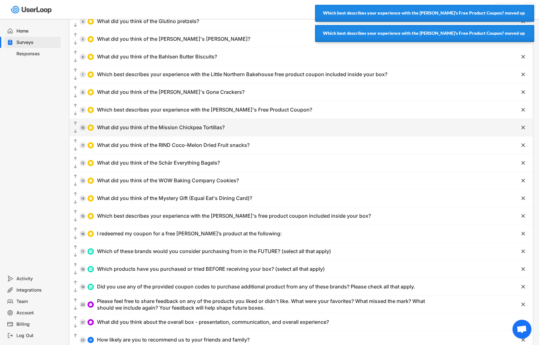
click at [75, 121] on text "" at bounding box center [75, 123] width 3 height 5
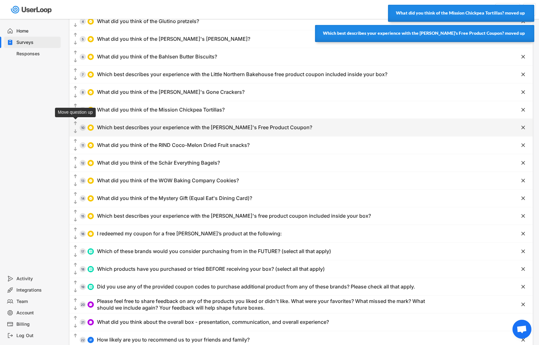
click at [76, 122] on text "" at bounding box center [75, 123] width 3 height 5
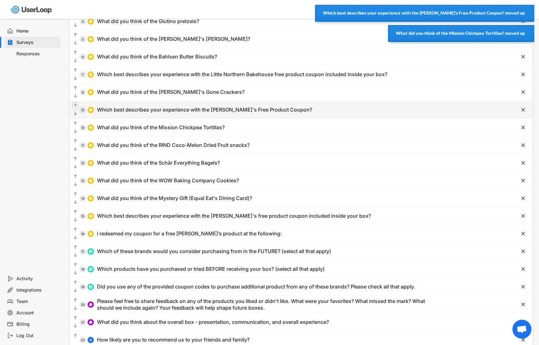
click at [76, 105] on text "" at bounding box center [75, 105] width 3 height 5
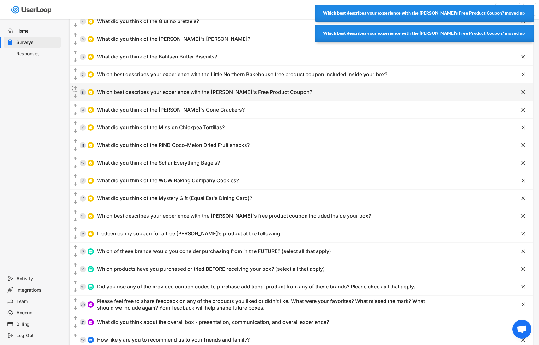
click at [76, 88] on text "" at bounding box center [75, 87] width 3 height 5
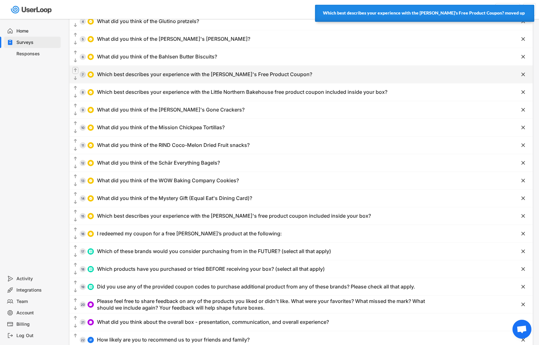
click at [74, 68] on text "" at bounding box center [75, 70] width 3 height 5
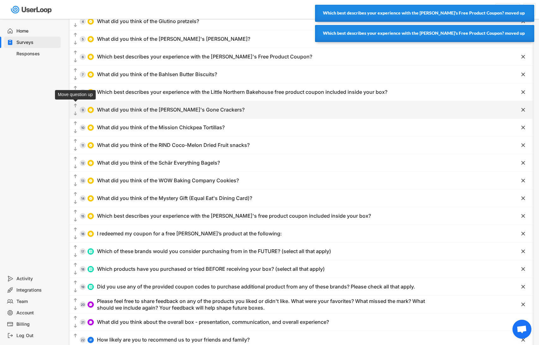
click at [75, 103] on text "" at bounding box center [75, 105] width 3 height 5
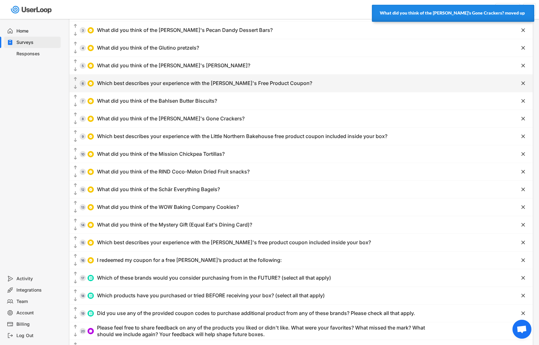
scroll to position [79, 0]
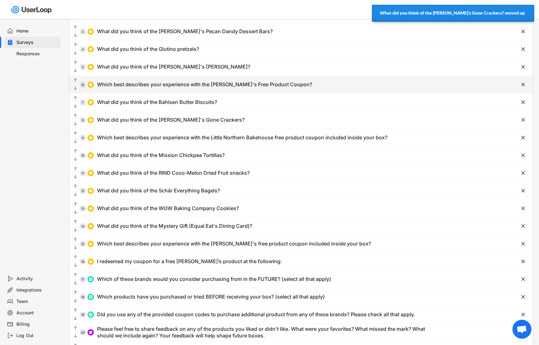
click at [175, 84] on div "Which best describes your experience with the [PERSON_NAME]'s Free Product Coup…" at bounding box center [204, 84] width 215 height 7
type input "Which best describes your experience with the [PERSON_NAME]'s Free Product Coup…"
type input "I redeemed my coupon and liked/enjoyed what I got"
type input "I redeemed my coupon and didn't like what I got"
type input "I haven't redeemed my coupon yet but I plan to soon"
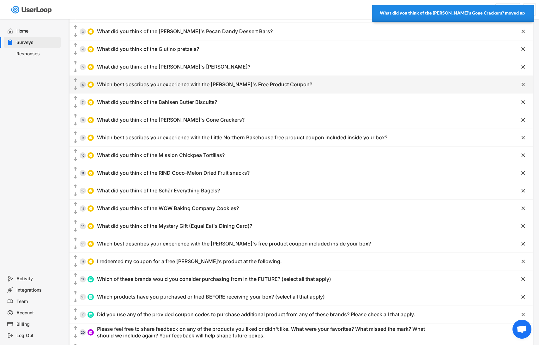
type input "There isn't a store near me that carries [PERSON_NAME]'s products, so I haven't…"
type input "Other"
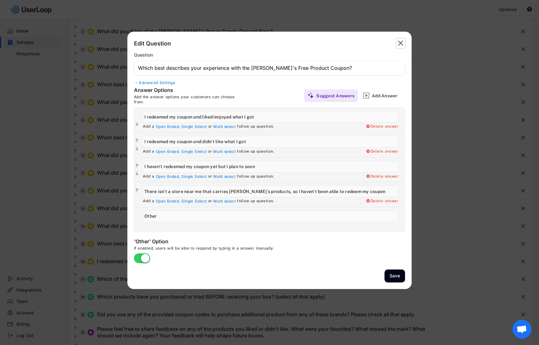
click at [404, 40] on icon "" at bounding box center [400, 43] width 9 height 10
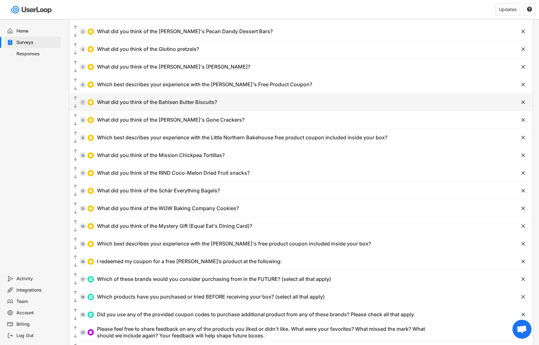
click at [173, 103] on div "What did you think of the Bahlsen Butter Biscuits?" at bounding box center [157, 102] width 120 height 7
type input "What did you think of the Bahlsen Butter Biscuits?"
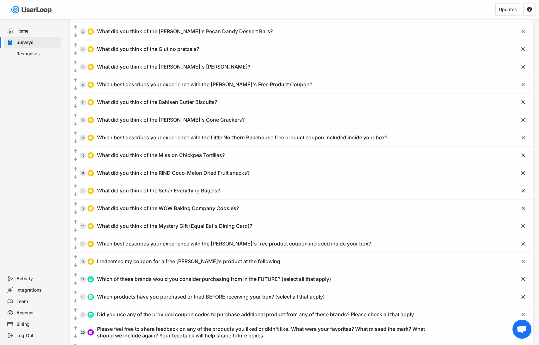
type input "I liked them a lot"
type input "I liked them somewhat"
type input "I didn't like them"
type input "I haven't tried them yet"
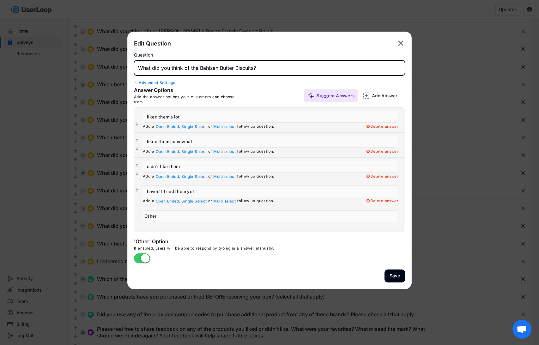
click at [218, 67] on input "input" at bounding box center [269, 67] width 271 height 15
click at [272, 67] on input "input" at bounding box center [269, 67] width 271 height 15
click at [207, 69] on input "input" at bounding box center [269, 67] width 271 height 15
click at [204, 67] on input "input" at bounding box center [269, 67] width 271 height 15
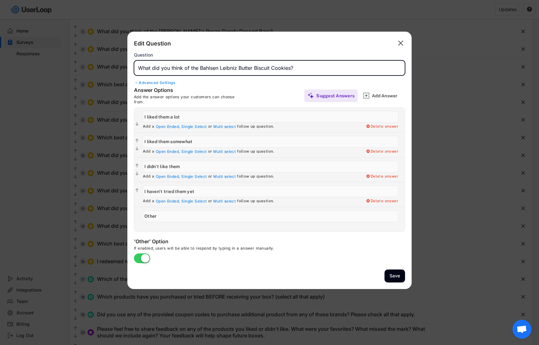
drag, startPoint x: 204, startPoint y: 67, endPoint x: 231, endPoint y: 66, distance: 26.6
click at [230, 67] on input "input" at bounding box center [269, 67] width 271 height 15
click at [206, 68] on input "input" at bounding box center [269, 67] width 271 height 15
drag, startPoint x: 206, startPoint y: 68, endPoint x: 231, endPoint y: 68, distance: 25.3
click at [231, 68] on input "input" at bounding box center [269, 67] width 271 height 15
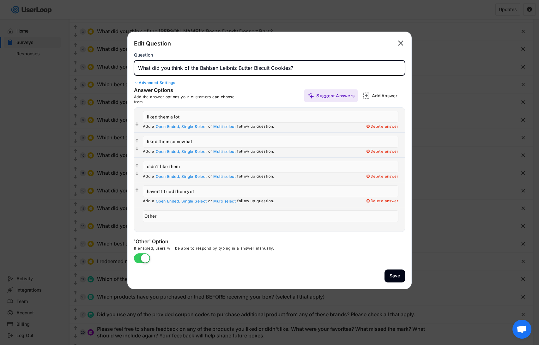
type input "What did you think of the Bahlsen Leibniz Butter Biscuit Cookies?"
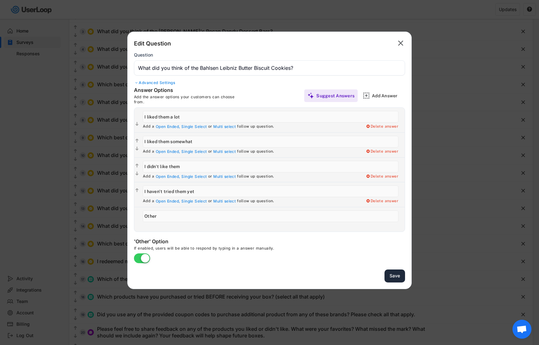
click at [399, 277] on button "Save" at bounding box center [395, 276] width 21 height 13
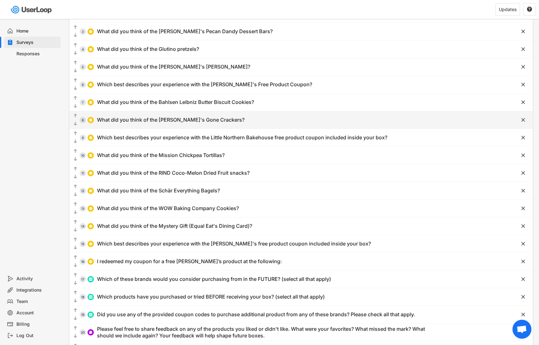
click at [173, 120] on div "What did you think of the [PERSON_NAME]'s Gone Crackers?" at bounding box center [171, 120] width 148 height 7
type input "What did you think of the [PERSON_NAME]'s Gone Crackers?"
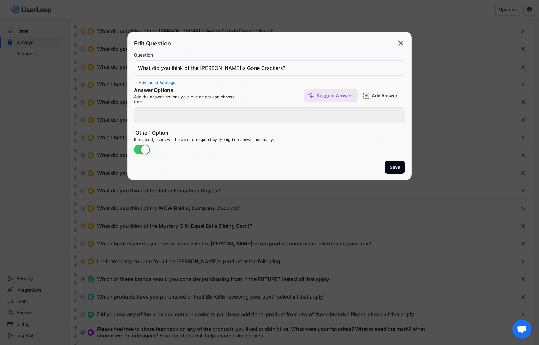
type input "I liked them a lot!"
type input "I didn't like them"
type input "I haven't tried them ... yet"
type input "I liked them somewhat"
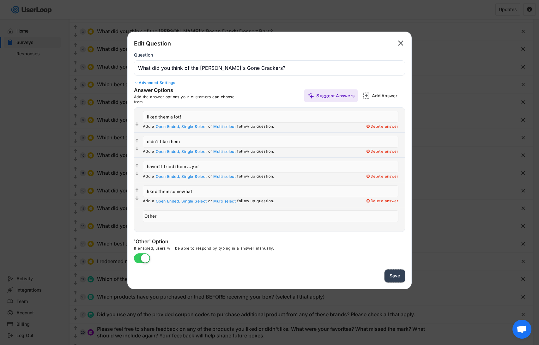
click at [388, 273] on button "Save" at bounding box center [395, 276] width 21 height 13
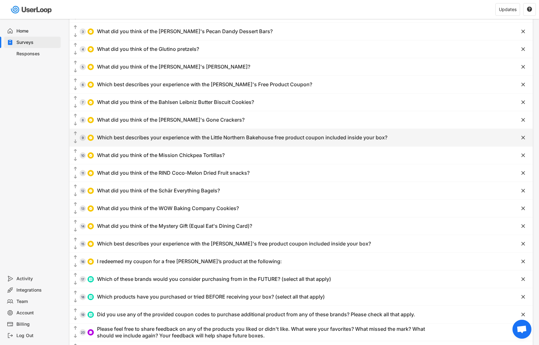
click at [179, 141] on div "  9 Which best describes your experience with the Little Northern Bakehouse f…" at bounding box center [286, 138] width 432 height 14
type input "Which best describes your experience with the Little Northern Bakehouse free pr…"
type input "I redeemed my coupon and liked/enjoyed what I got"
type input "I redeemed my coupon and didn't like/indifferent about what I got"
type input "I haven't redeemed my coupon yet but I plan to soon"
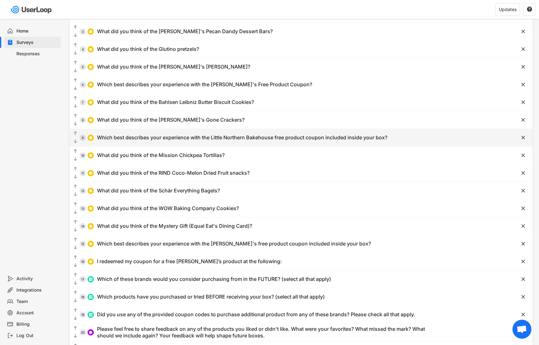
type input "There isn't a store near me that carries Little Northern Bakehouse products, so…"
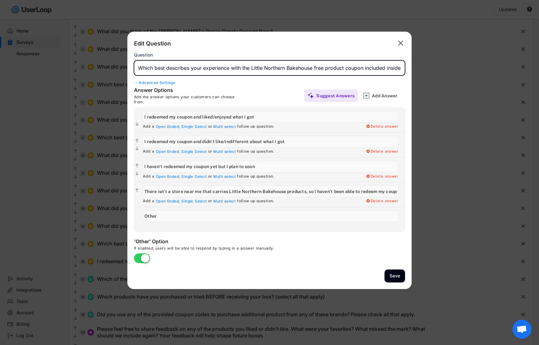
click at [372, 68] on input "input" at bounding box center [269, 67] width 271 height 15
drag, startPoint x: 372, startPoint y: 68, endPoint x: 432, endPoint y: 68, distance: 59.1
click at [432, 68] on body "Welcome, [PERSON_NAME]  Last 30 days SURVEYS 4 RESPONSES 7,189 Your surveys [D…" at bounding box center [269, 93] width 539 height 345
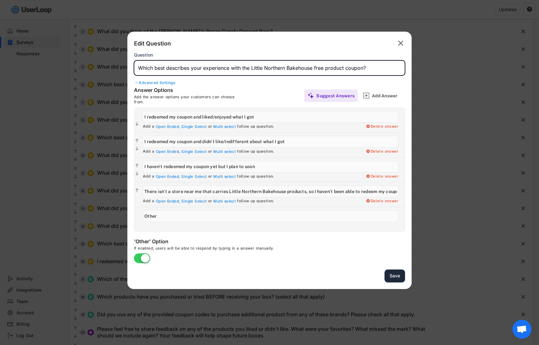
type input "Which best describes your experience with the Little Northern Bakehouse free pr…"
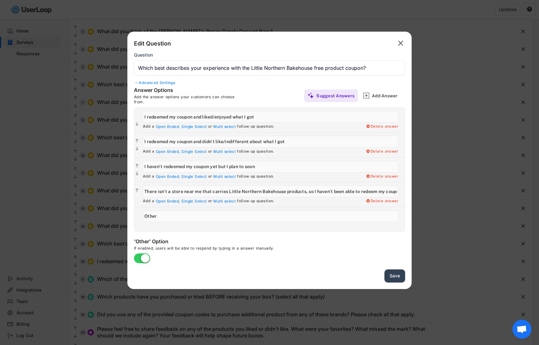
click at [396, 277] on button "Save" at bounding box center [395, 276] width 21 height 13
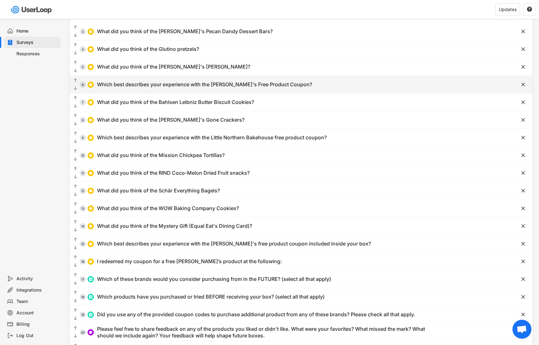
click at [246, 86] on div "Which best describes your experience with the [PERSON_NAME]'s Free Product Coup…" at bounding box center [204, 84] width 215 height 7
type input "Which best describes your experience with the [PERSON_NAME]'s Free Product Coup…"
type input "I redeemed my coupon and didn't like what I got"
type input "There isn't a store near me that carries [PERSON_NAME]'s products, so I haven't…"
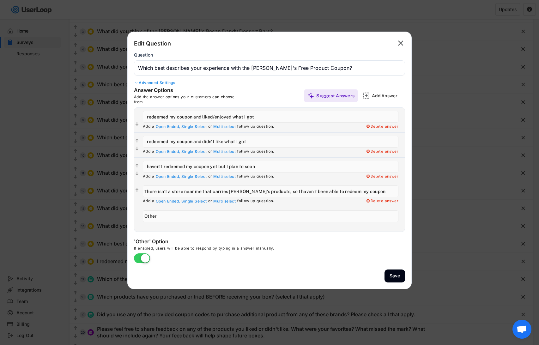
click at [270, 66] on input "input" at bounding box center [269, 67] width 271 height 15
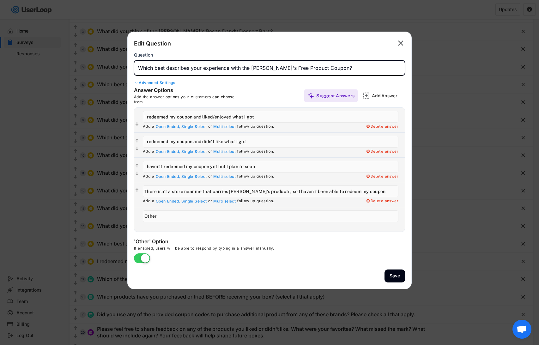
drag, startPoint x: 270, startPoint y: 66, endPoint x: 418, endPoint y: 69, distance: 148.0
click at [418, 69] on body "Welcome, [PERSON_NAME]  Last 30 days SURVEYS 4 RESPONSES 7,189 Your surveys [D…" at bounding box center [269, 93] width 539 height 345
type input "Which best describes your experience with the [PERSON_NAME]'s free product coup…"
click at [394, 274] on button "Save" at bounding box center [395, 276] width 21 height 13
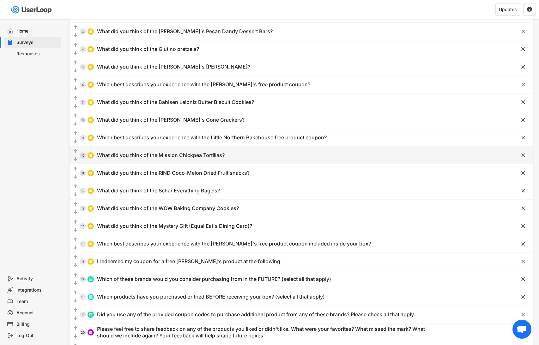
click at [197, 151] on div "  10 What did you think of the Mission Chickpea Tortillas?" at bounding box center [286, 155] width 432 height 14
type input "What did you think of the Mission Chickpea Tortillas?"
type input "I liked them a lot"
type input "I liked them somewhat"
type input "I didn't like them"
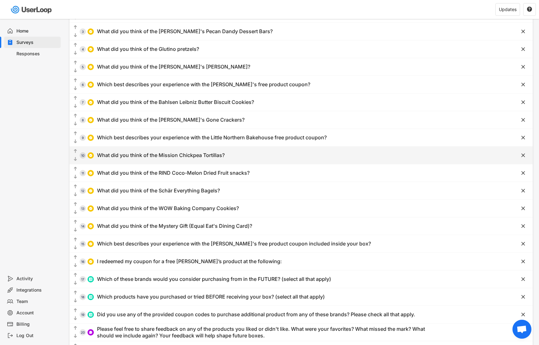
type input "I haven't tried them... yet"
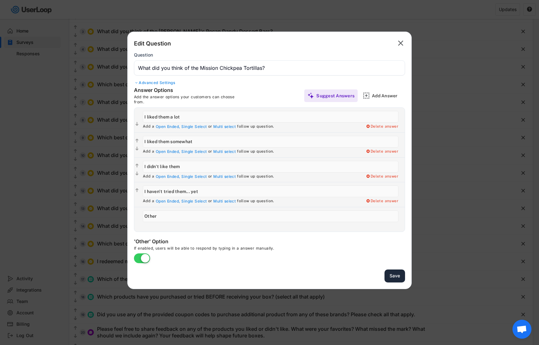
click at [393, 275] on button "Save" at bounding box center [395, 276] width 21 height 13
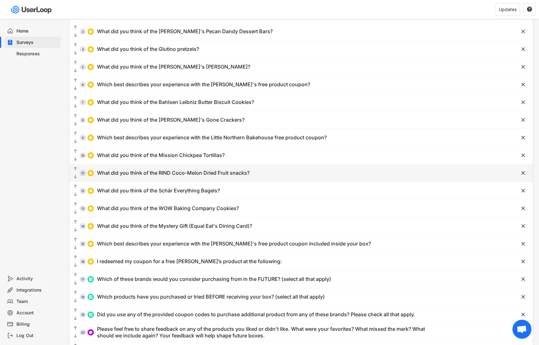
click at [166, 173] on div "What did you think of the RIND Coco-Melon Dried Fruit snacks?" at bounding box center [173, 173] width 153 height 7
type input "What did you think of the RIND Coco-Melon Dried Fruit snacks?"
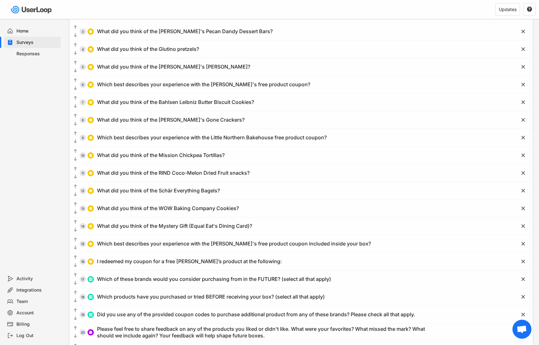
type input "I haven't tried them ... yet"
type input "I didn't like them"
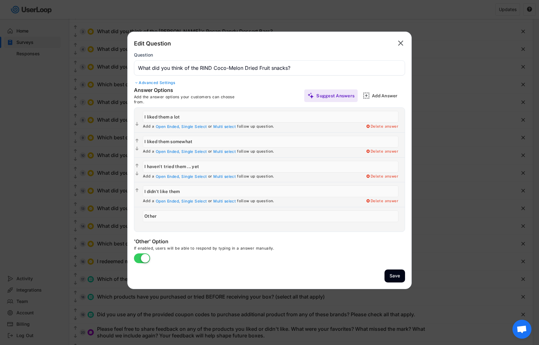
click at [265, 67] on input "input" at bounding box center [269, 67] width 271 height 15
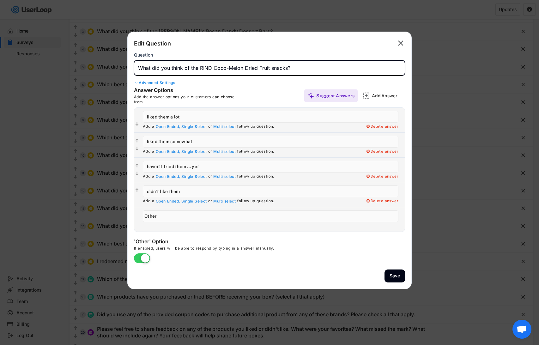
drag, startPoint x: 265, startPoint y: 67, endPoint x: 280, endPoint y: 67, distance: 14.9
click at [280, 67] on input "input" at bounding box center [269, 67] width 271 height 15
type input "What did you think of the RIND Coco-Melon dried fruit?"
click at [397, 276] on button "Save" at bounding box center [395, 276] width 21 height 13
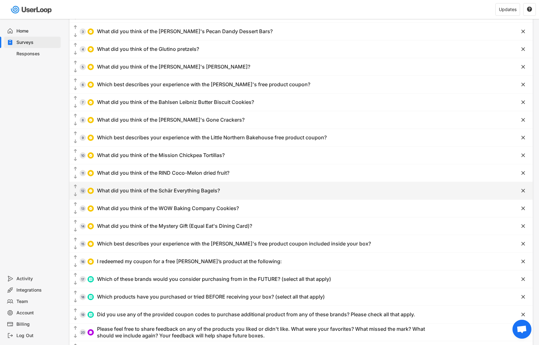
click at [140, 190] on div "What did you think of the Schär Everything Bagels?" at bounding box center [158, 190] width 123 height 7
type input "What did you think of the Schär Everything Bagels?"
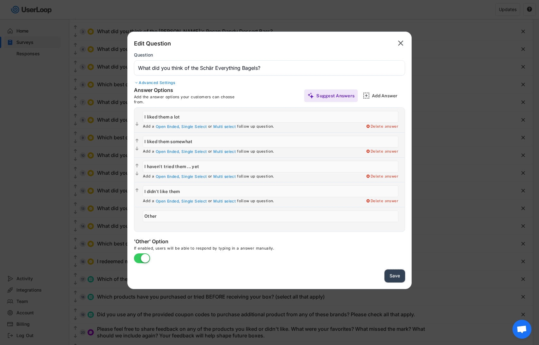
click at [394, 277] on button "Save" at bounding box center [395, 276] width 21 height 13
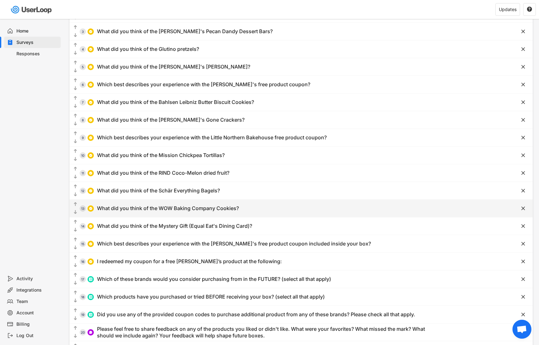
click at [163, 206] on div "What did you think of the WOW Baking Company Cookies?" at bounding box center [168, 208] width 142 height 7
type input "What did you think of the WOW Baking Company Cookies?"
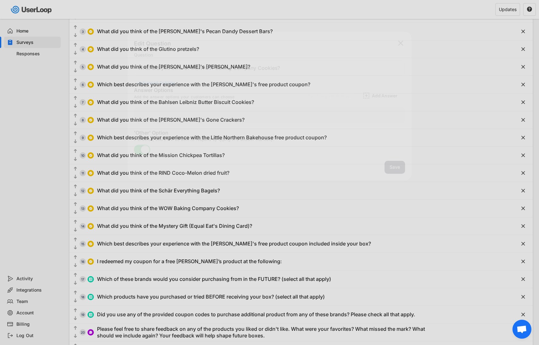
type input "I didn't really like them"
type input "I haven't tried them ... yet"
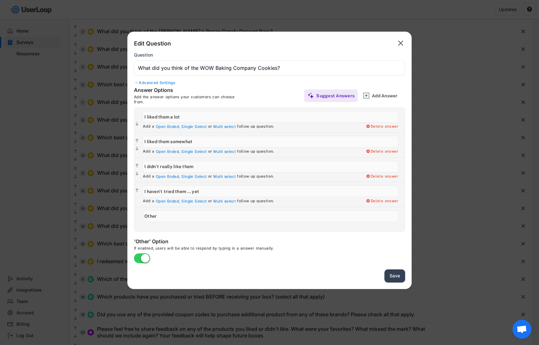
click at [396, 278] on button "Save" at bounding box center [395, 276] width 21 height 13
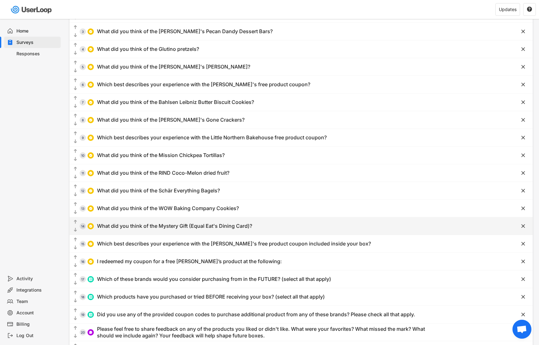
click at [200, 228] on div "What did you think of the Mystery Gift (Equal Eat's Dining Card)?" at bounding box center [174, 226] width 155 height 7
type input "What did you think of the Mystery Gift (Equal Eat's Dining Card)?"
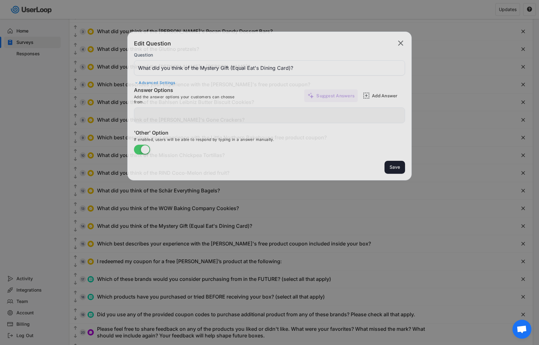
type input "I liked it a lot"
type input "I liked it somewhat"
type input "I didn't like it"
type input "Other"
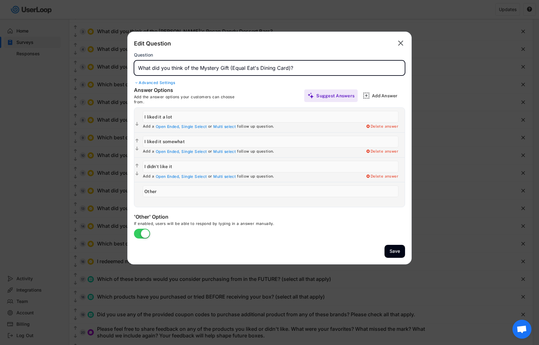
click at [200, 66] on input "input" at bounding box center [269, 67] width 271 height 15
drag, startPoint x: 200, startPoint y: 66, endPoint x: 230, endPoint y: 66, distance: 29.1
click at [230, 66] on input "input" at bounding box center [269, 67] width 271 height 15
click at [268, 65] on input "input" at bounding box center [269, 67] width 271 height 15
type input "What did you think of theEqual Eat's Dining Card?"
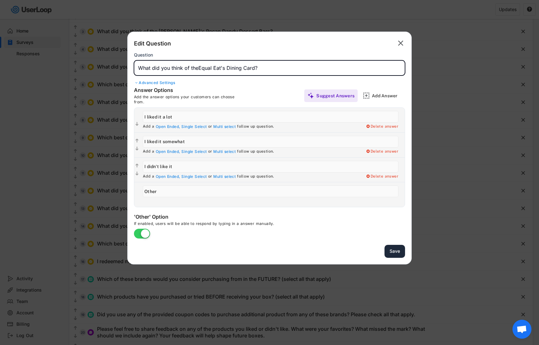
click at [398, 251] on button "Save" at bounding box center [395, 251] width 21 height 13
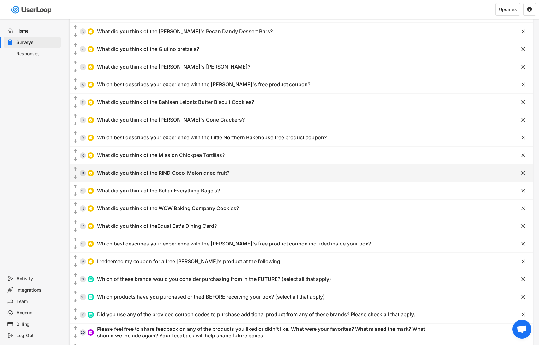
click at [206, 175] on div "What did you think of the RIND Coco-Melon dried fruit?" at bounding box center [163, 173] width 132 height 7
type input "What did you think of the RIND Coco-Melon dried fruit?"
type input "I liked them a lot"
type input "I liked them somewhat"
type input "I haven't tried them ... yet"
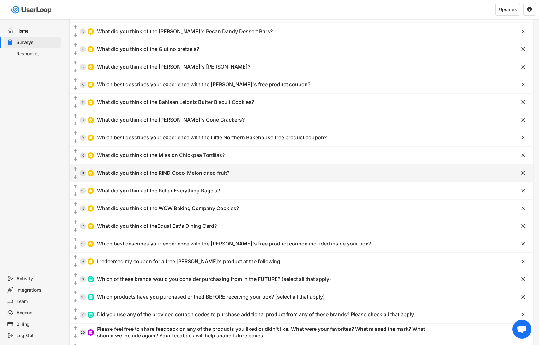
type input "I didn't like them"
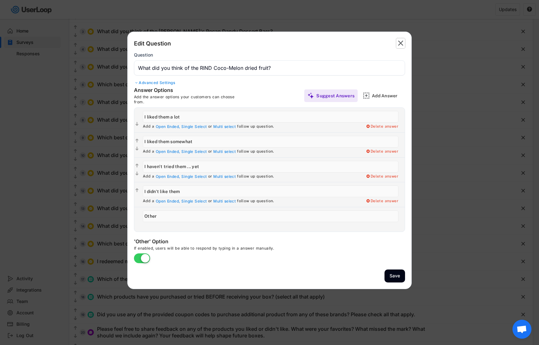
click at [399, 43] on text "" at bounding box center [400, 43] width 5 height 9
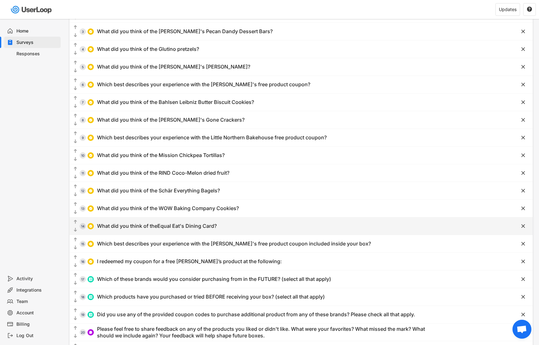
click at [159, 225] on div "What did you think of theEqual Eat's Dining Card?" at bounding box center [157, 226] width 120 height 7
type input "What did you think of theEqual Eat's Dining Card?"
type input "I liked it a lot"
type input "I liked it somewhat"
type input "I didn't like it"
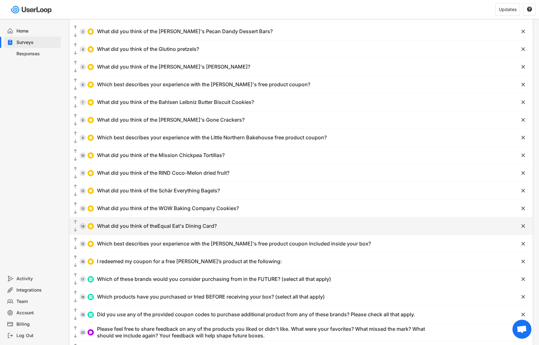
type input "Other"
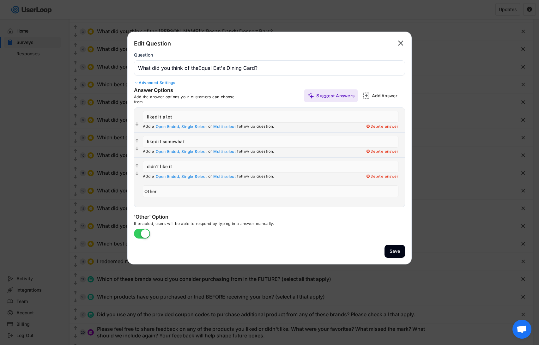
click at [198, 66] on input "input" at bounding box center [269, 67] width 271 height 15
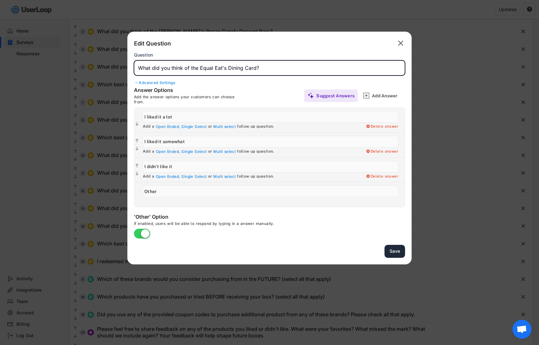
type input "What did you think of the Equal Eat's Dining Card?"
click at [397, 254] on button "Save" at bounding box center [395, 251] width 21 height 13
